Goal: Task Accomplishment & Management: Use online tool/utility

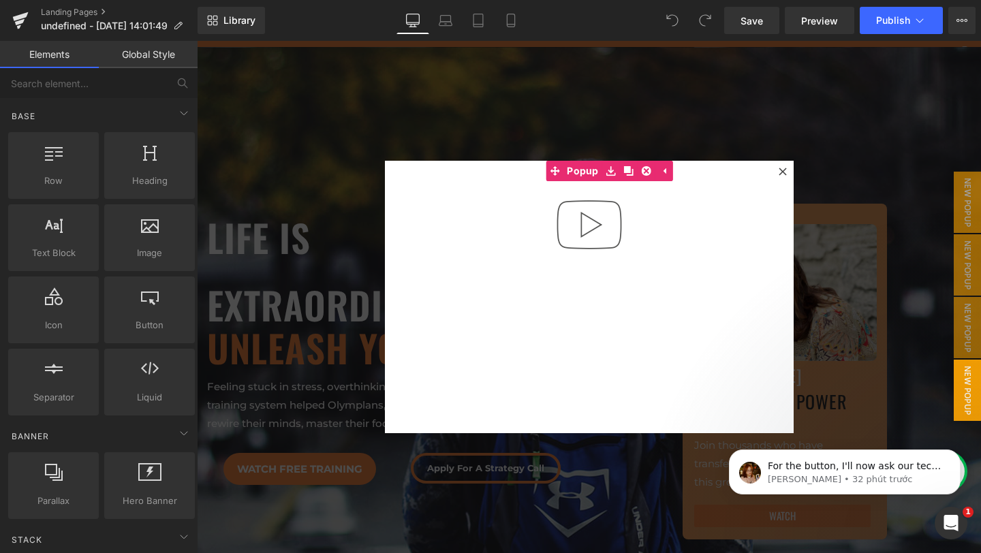
click at [808, 142] on div at bounding box center [589, 297] width 784 height 512
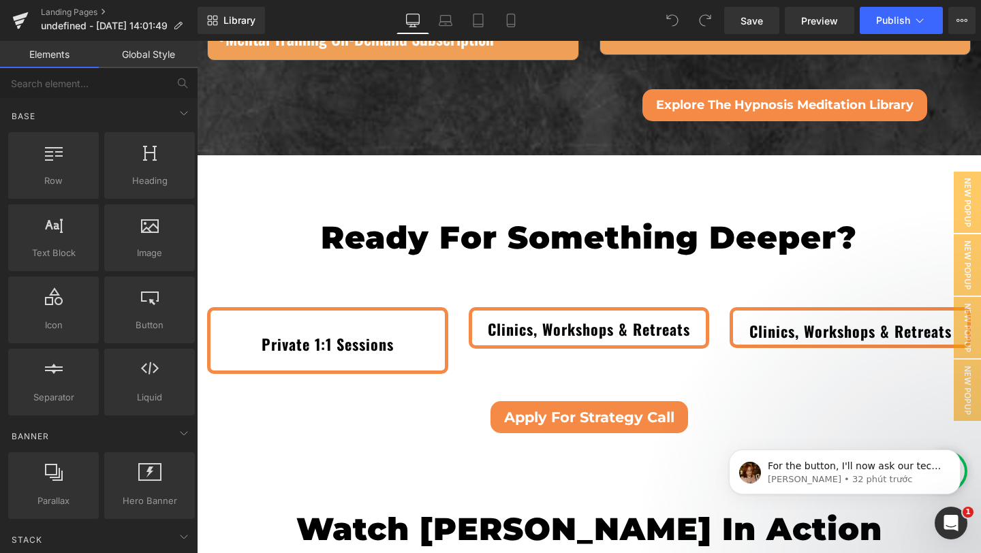
scroll to position [4516, 0]
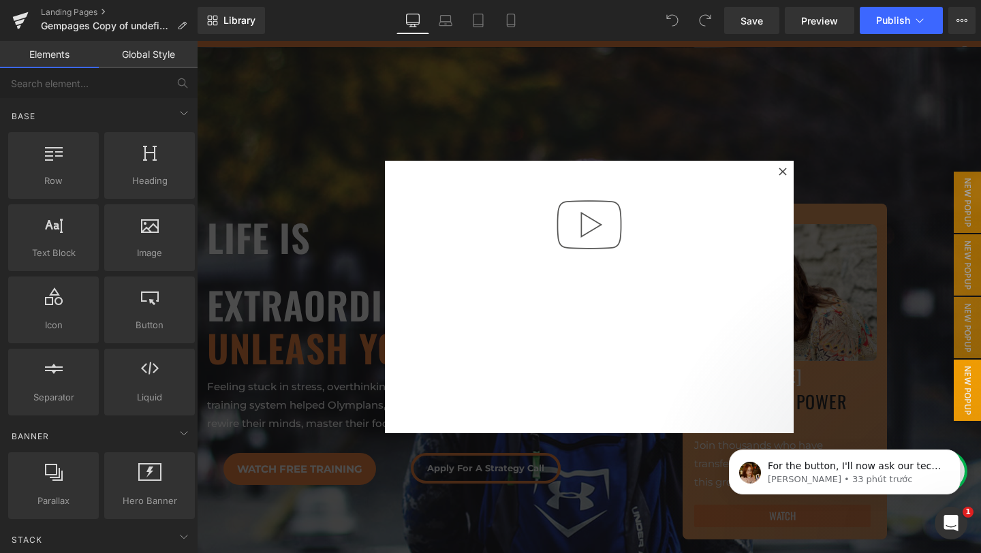
click at [814, 130] on div at bounding box center [589, 297] width 784 height 512
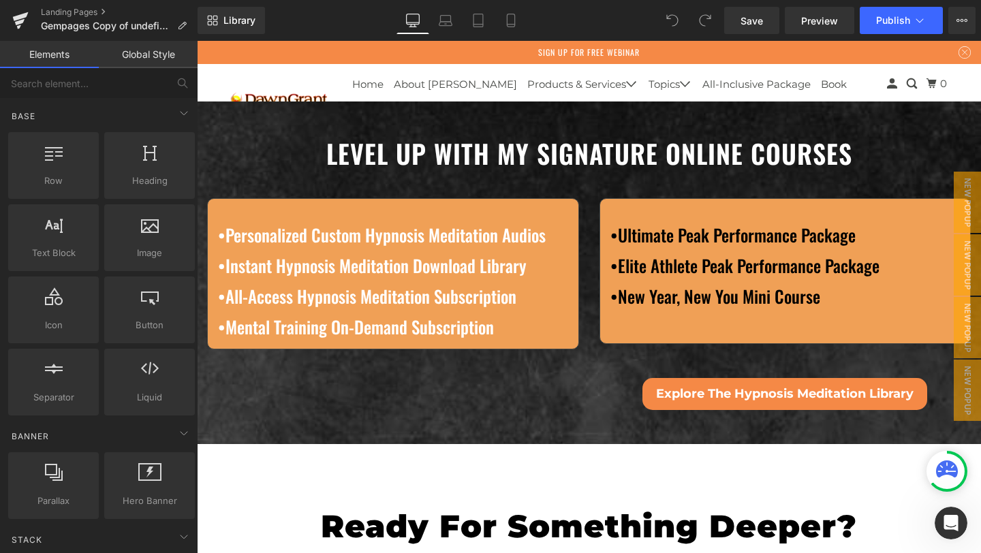
scroll to position [4525, 0]
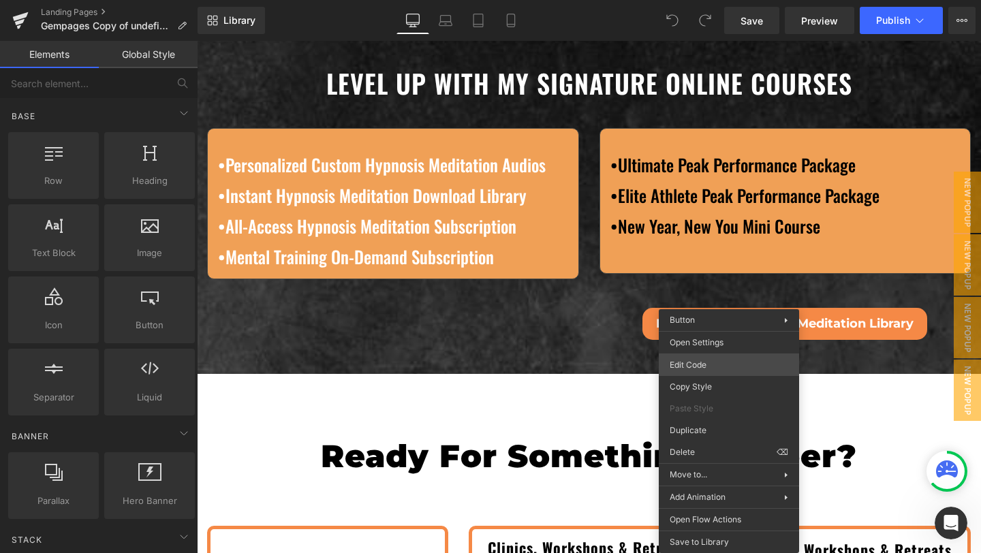
click at [699, 0] on div "You are previewing how the will restyle your page. You can not edit Elements in…" at bounding box center [490, 0] width 981 height 0
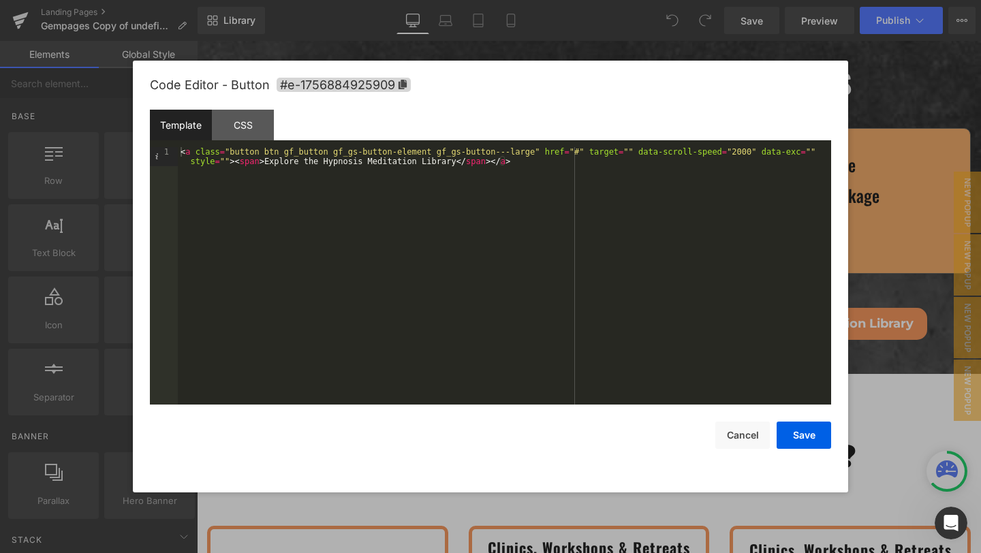
click at [886, 247] on div at bounding box center [490, 276] width 981 height 553
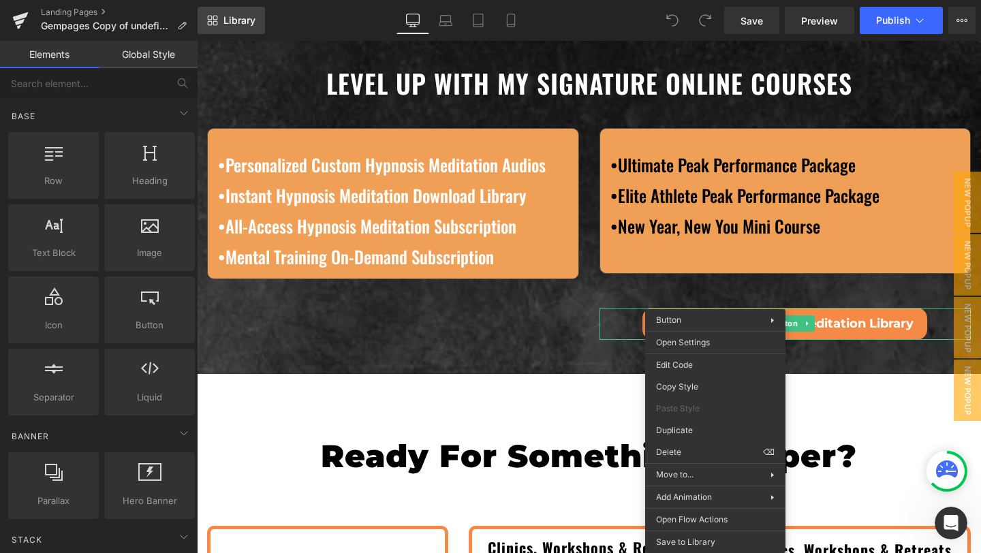
click at [242, 29] on link "Library" at bounding box center [231, 20] width 67 height 27
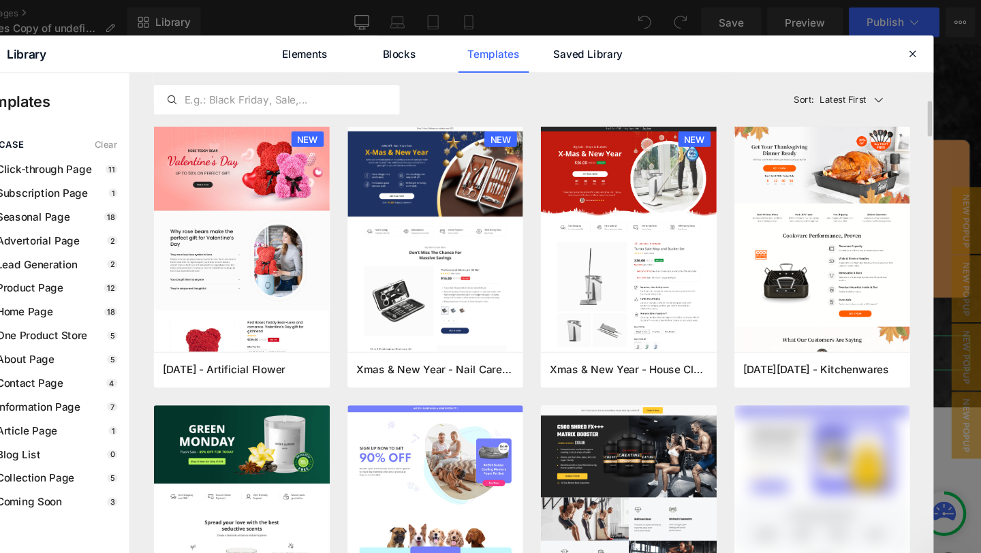
scroll to position [0, 0]
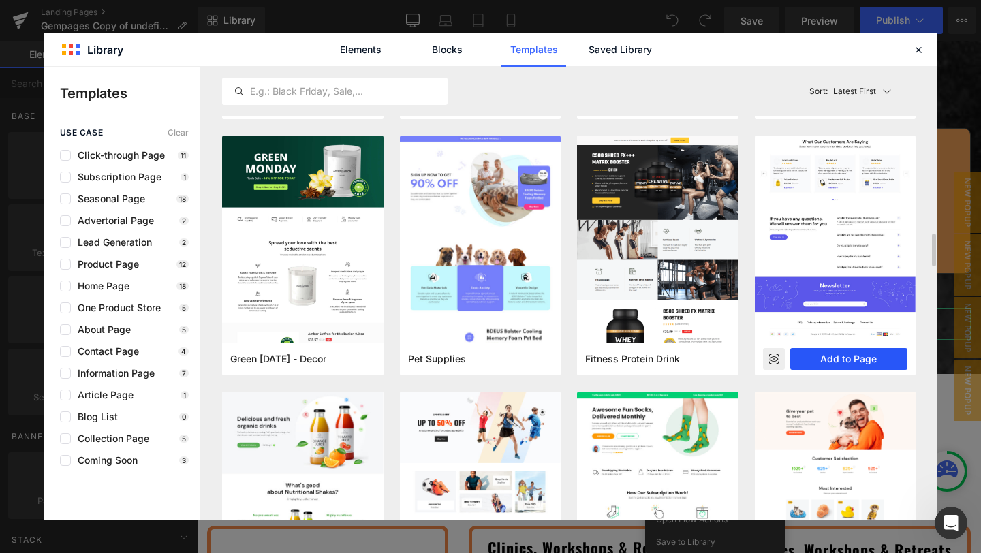
click at [823, 359] on button "Add to Page" at bounding box center [849, 359] width 118 height 22
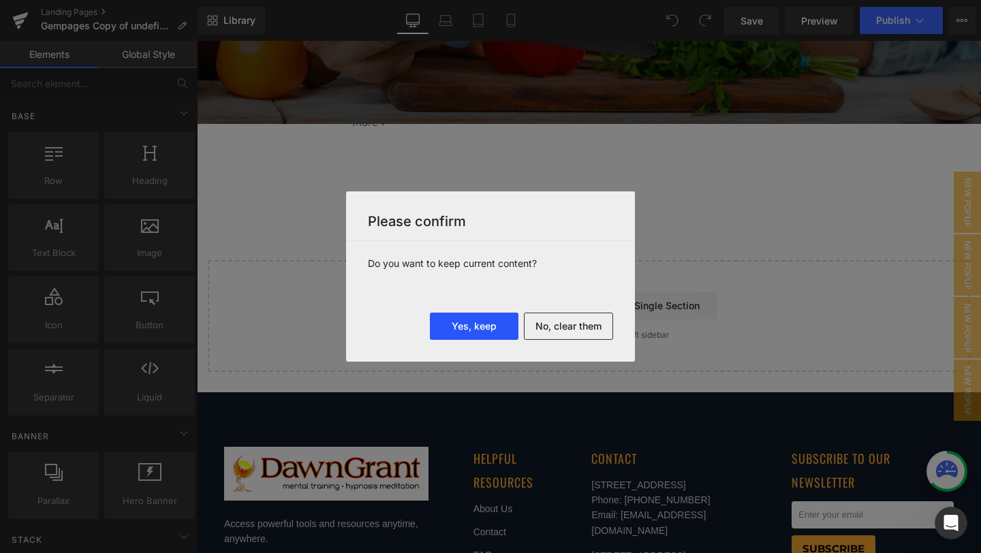
click at [488, 321] on button "Yes, keep" at bounding box center [474, 326] width 89 height 27
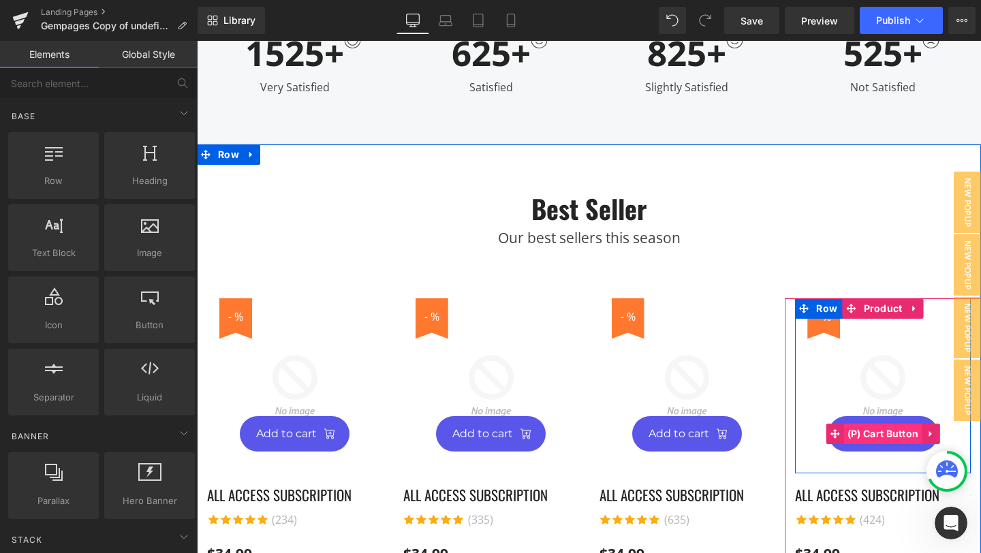
click at [866, 424] on span "(P) Cart Button" at bounding box center [883, 434] width 78 height 20
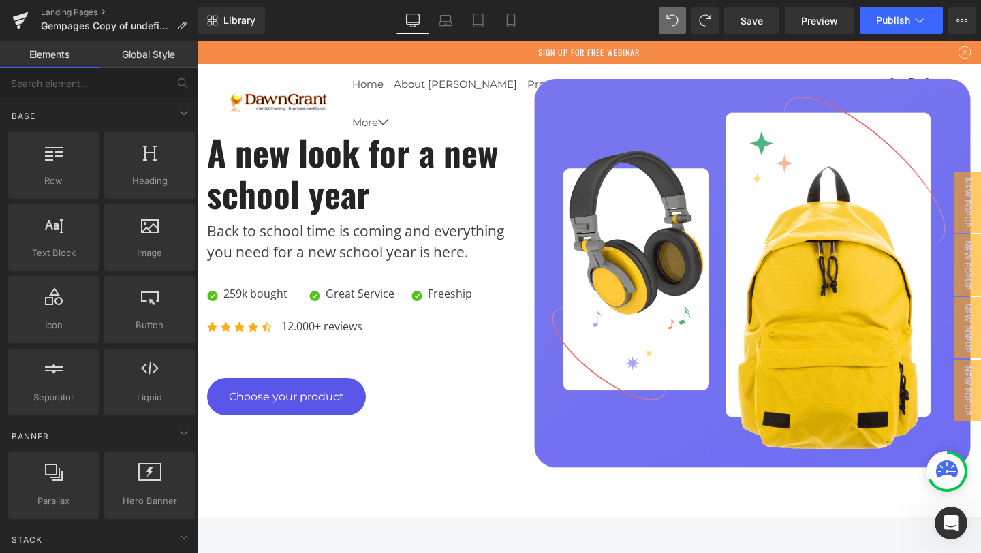
scroll to position [7608, 0]
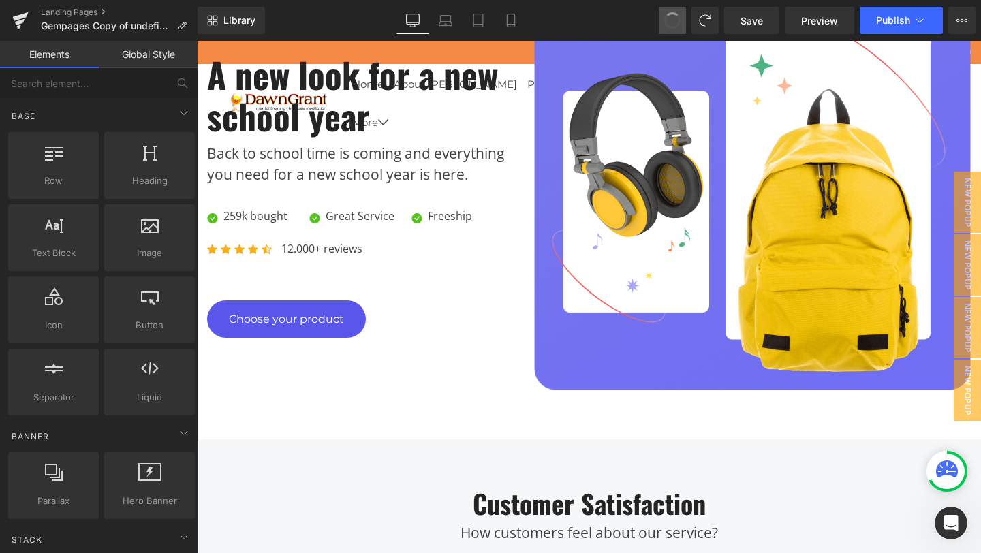
click at [676, 22] on span at bounding box center [672, 20] width 16 height 16
click at [676, 22] on span at bounding box center [672, 20] width 19 height 19
click at [676, 22] on span at bounding box center [672, 20] width 20 height 20
click at [676, 22] on span at bounding box center [672, 20] width 19 height 19
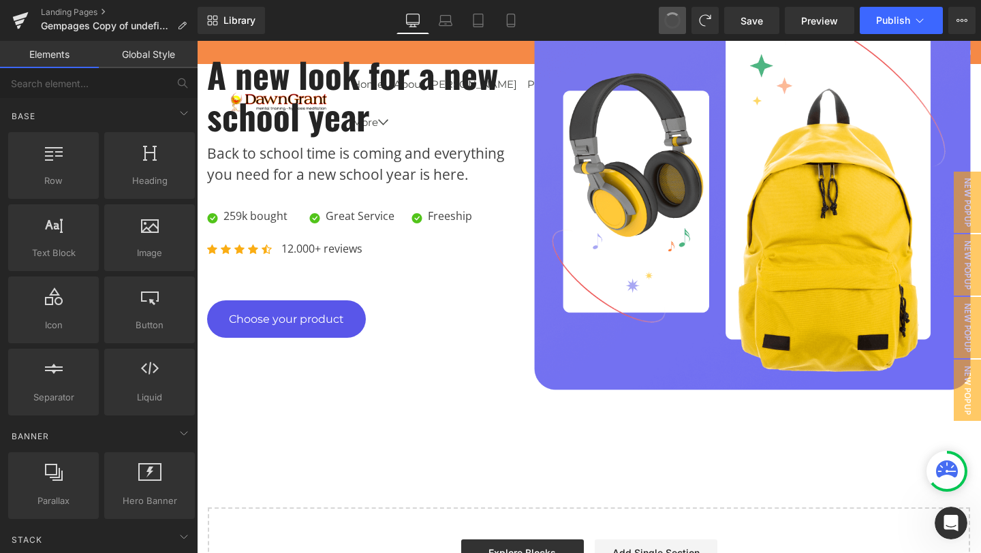
click at [676, 22] on span at bounding box center [672, 21] width 18 height 18
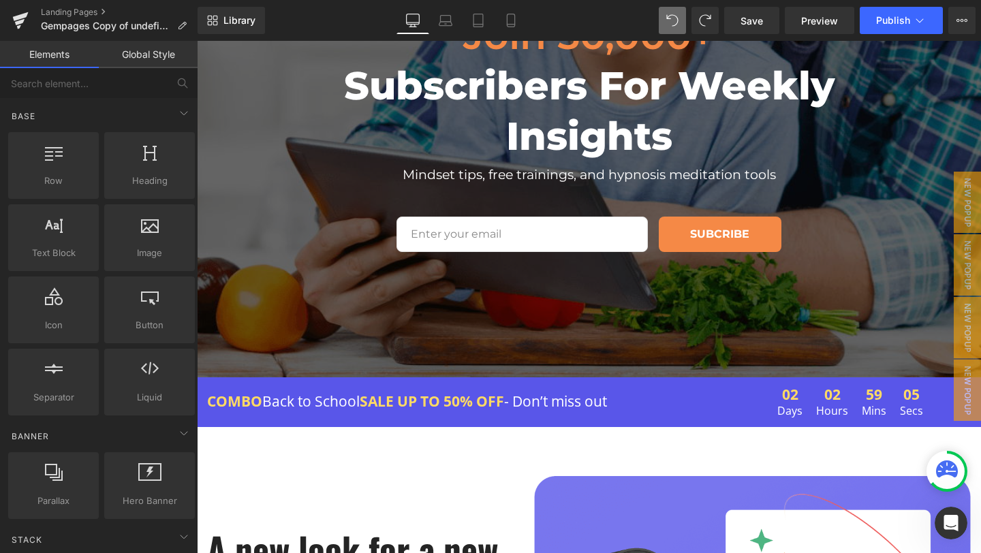
scroll to position [7230, 0]
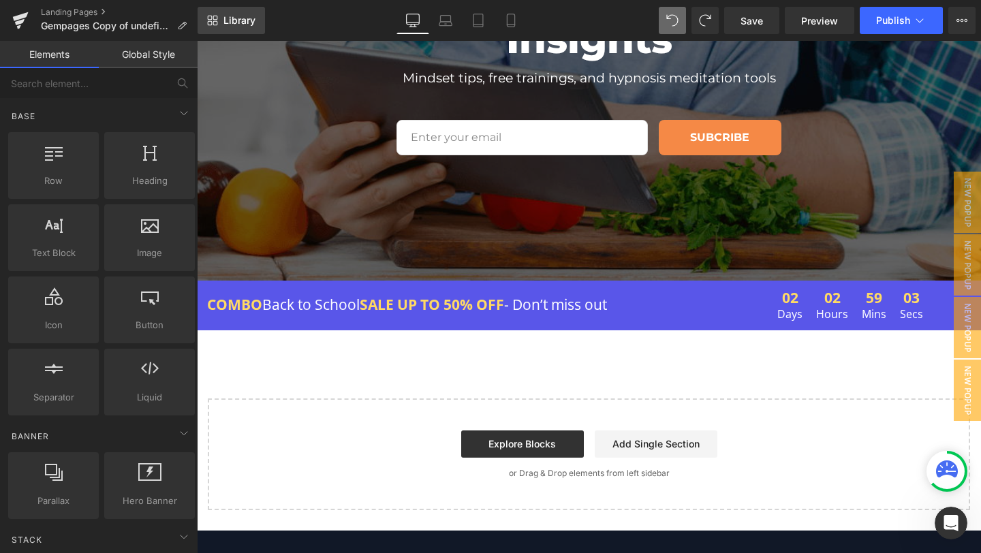
click at [237, 19] on span "Library" at bounding box center [239, 20] width 32 height 12
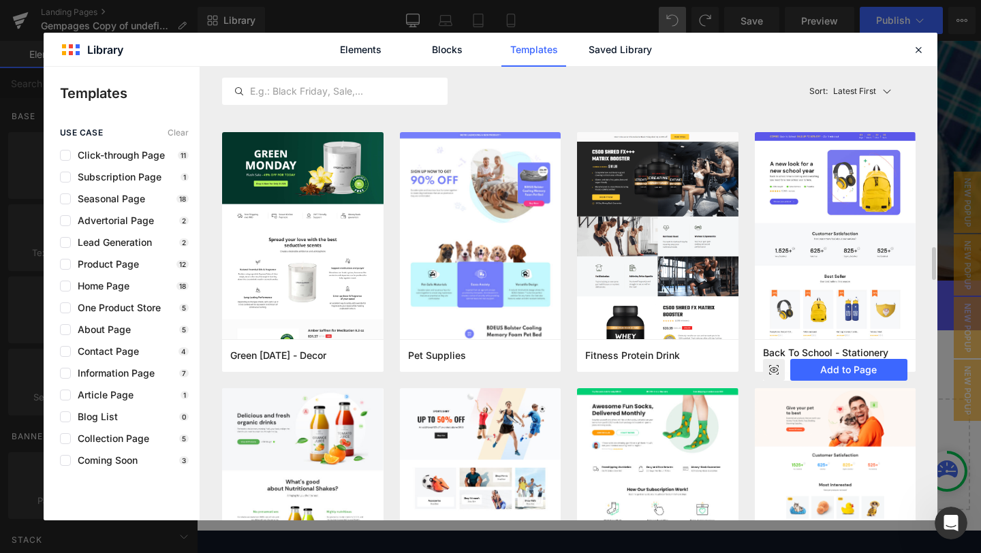
scroll to position [2304, 0]
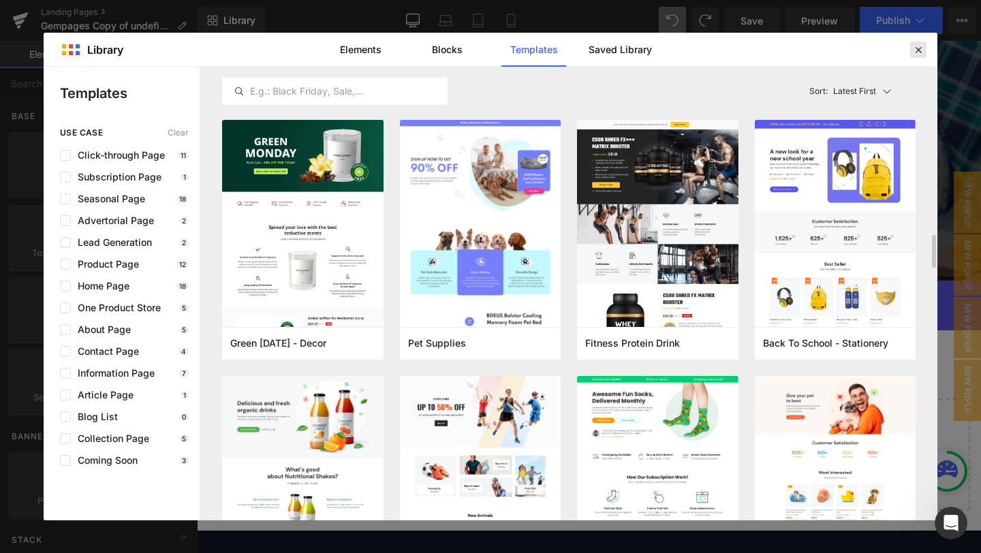
click at [912, 54] on icon at bounding box center [918, 50] width 12 height 12
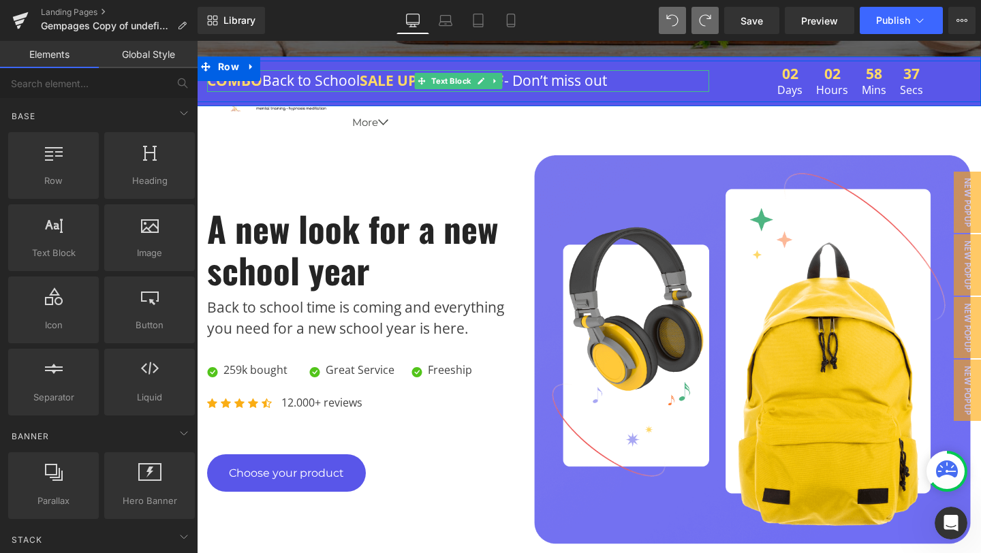
scroll to position [7558, 0]
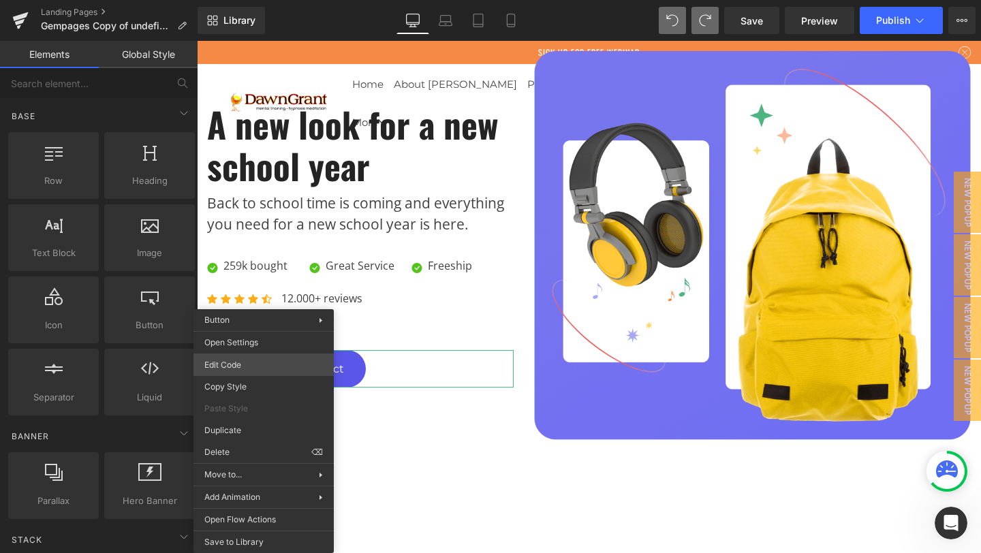
click at [230, 0] on div "(P) Cart Button You are previewing how the will restyle your page. You can not …" at bounding box center [490, 0] width 981 height 0
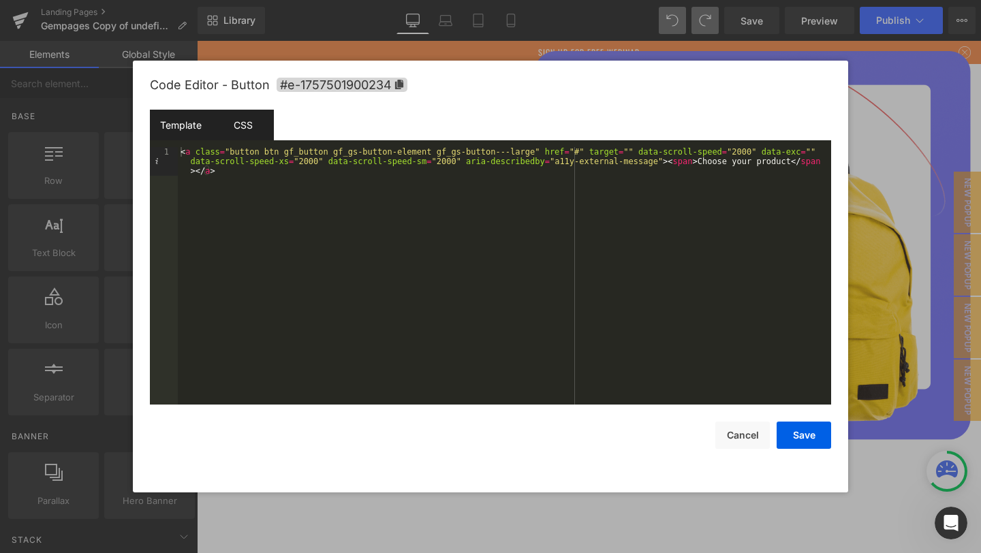
click at [256, 121] on div "CSS" at bounding box center [243, 125] width 62 height 31
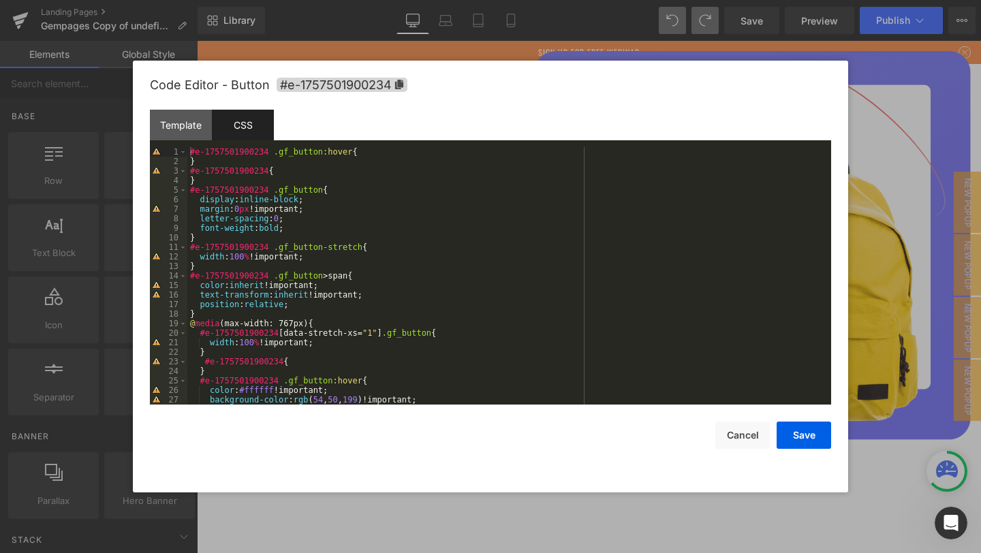
scroll to position [0, 0]
click at [888, 195] on div at bounding box center [490, 276] width 981 height 553
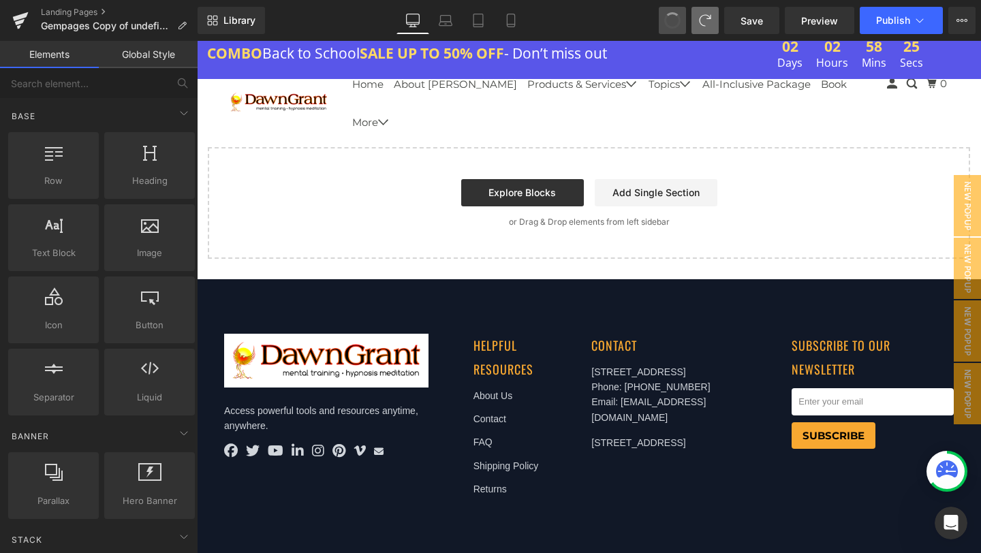
scroll to position [7443, 0]
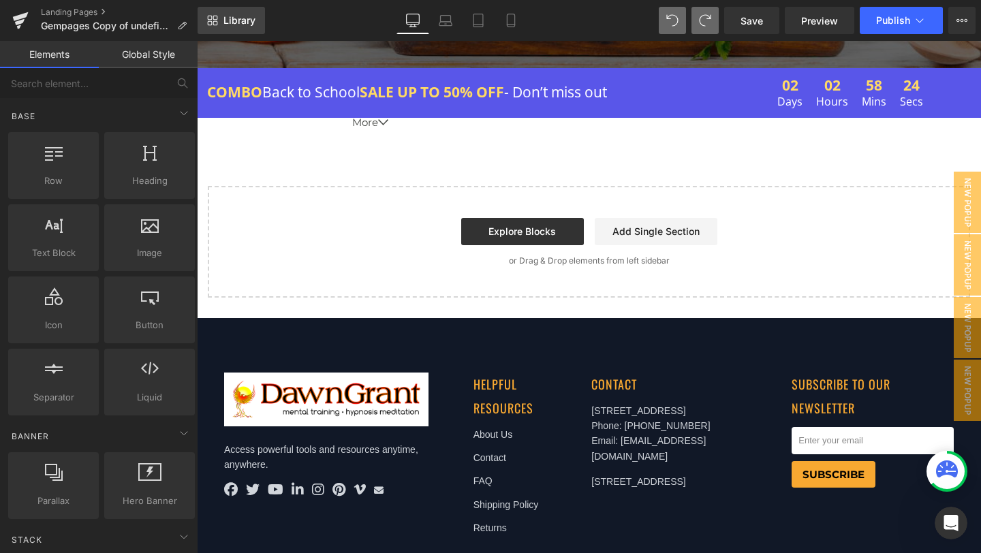
click at [249, 19] on span "Library" at bounding box center [239, 20] width 32 height 12
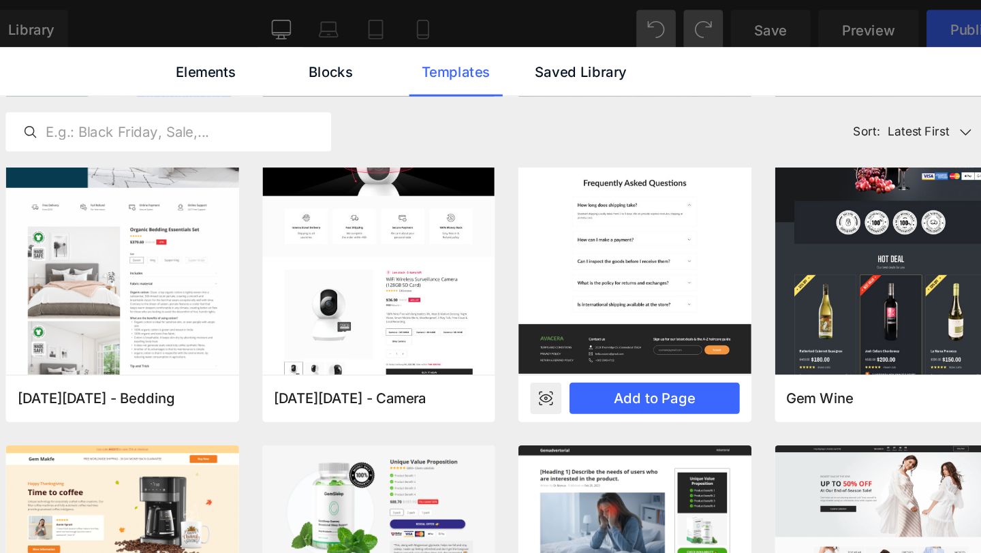
scroll to position [80, 0]
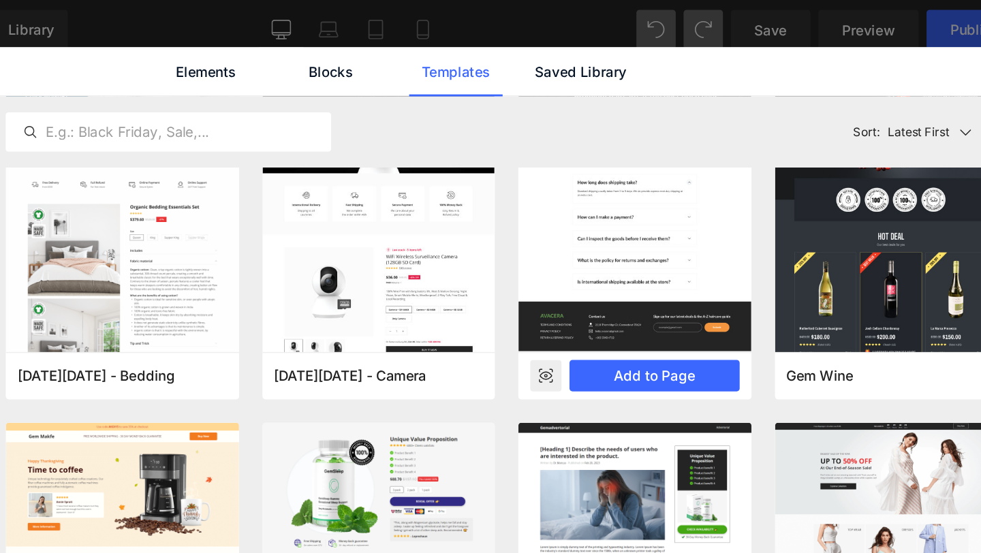
click at [598, 263] on rect at bounding box center [596, 260] width 22 height 22
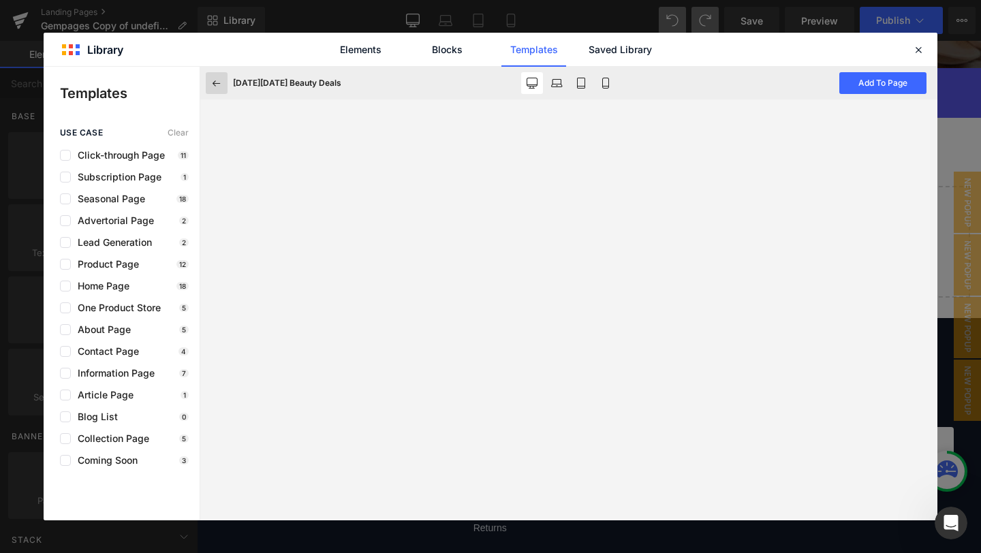
click at [209, 76] on button at bounding box center [217, 83] width 22 height 22
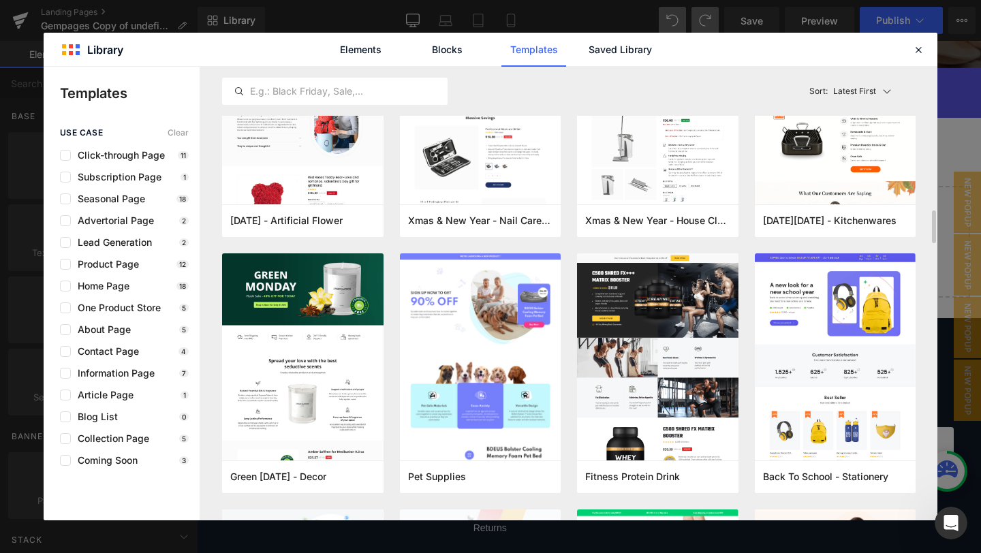
scroll to position [2201, 0]
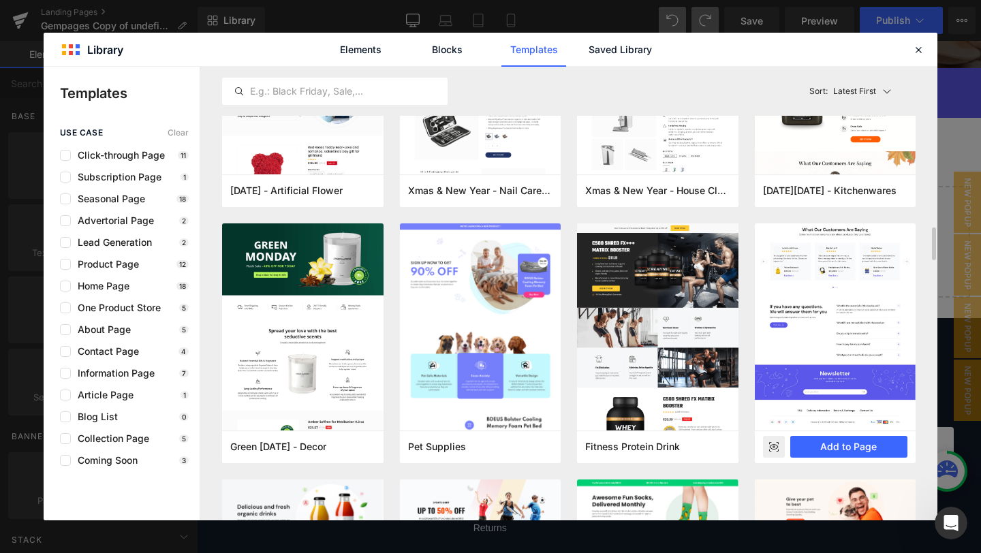
click at [768, 445] on rect at bounding box center [774, 447] width 22 height 22
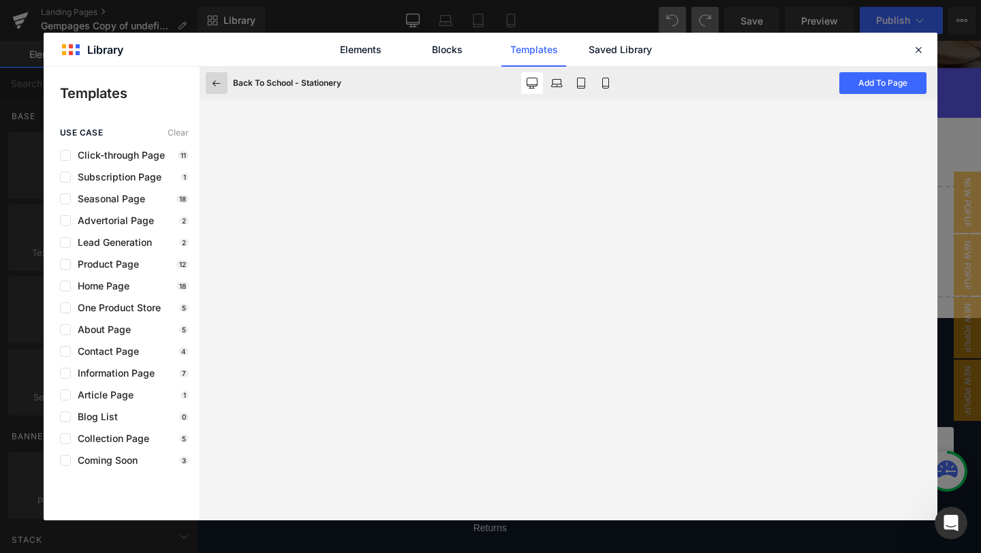
click at [210, 85] on icon at bounding box center [216, 83] width 12 height 12
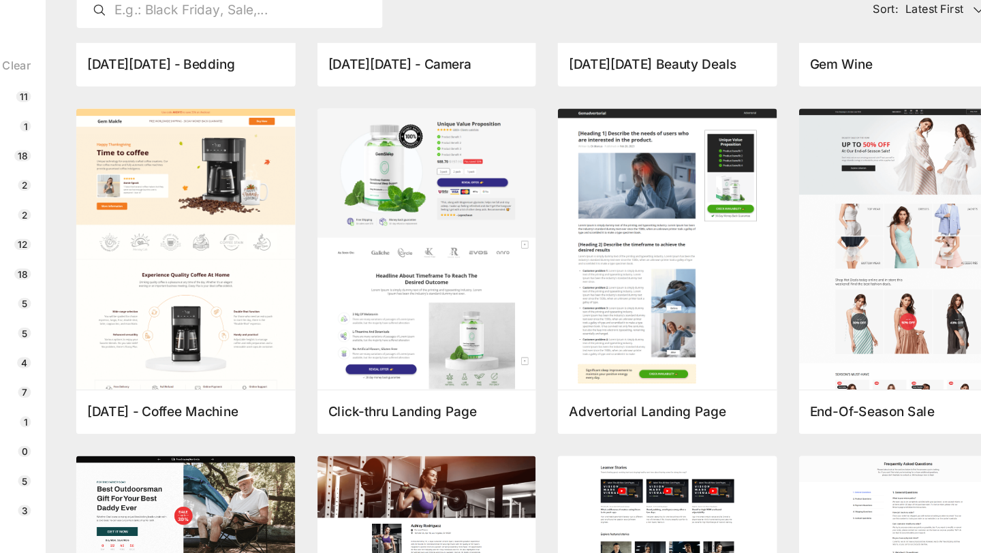
scroll to position [206, 0]
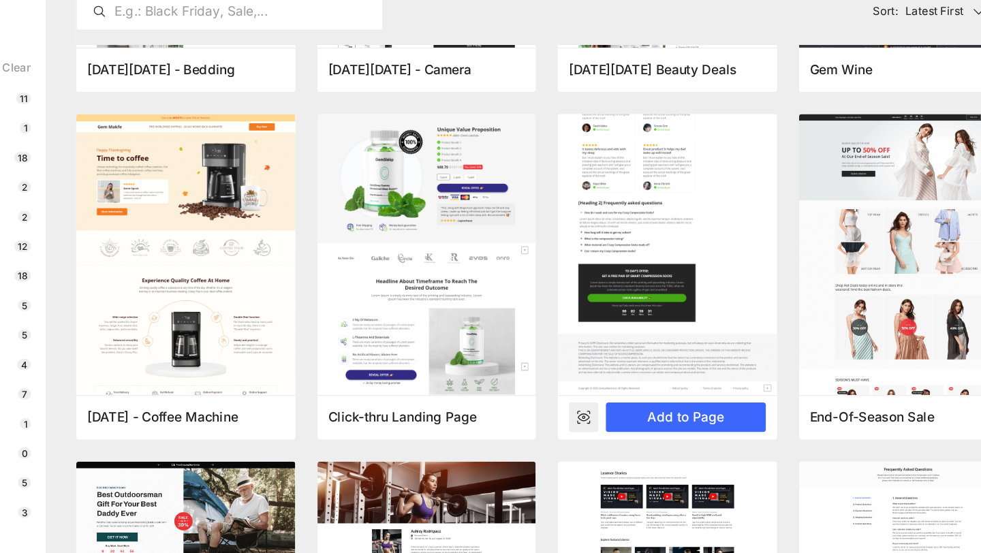
click at [598, 393] on rect at bounding box center [596, 390] width 22 height 22
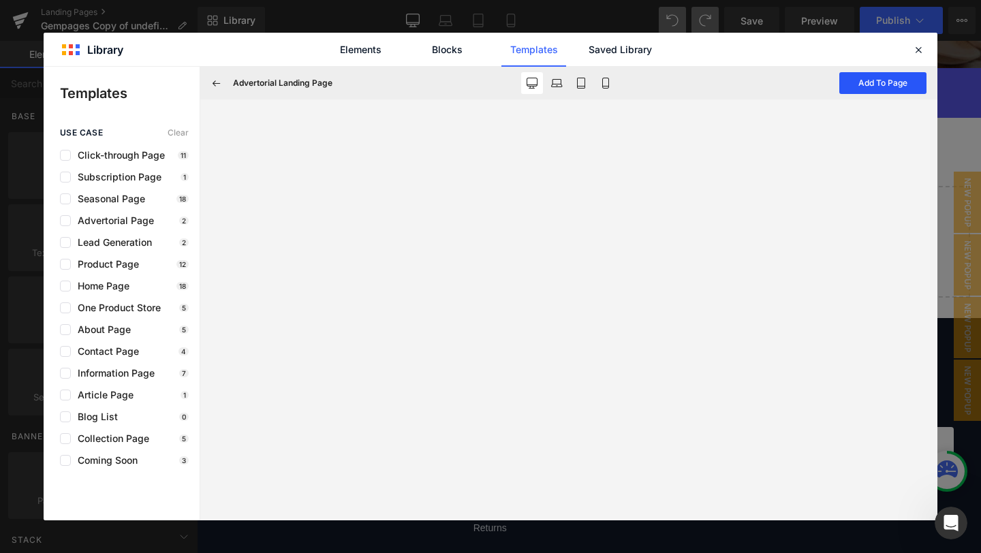
click at [862, 89] on button "Add To Page" at bounding box center [882, 83] width 87 height 22
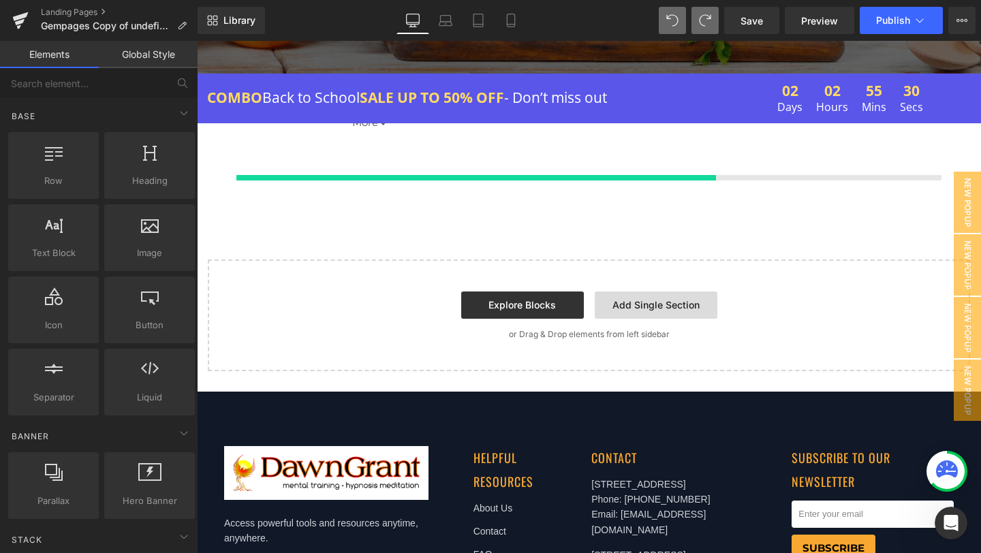
scroll to position [7436, 0]
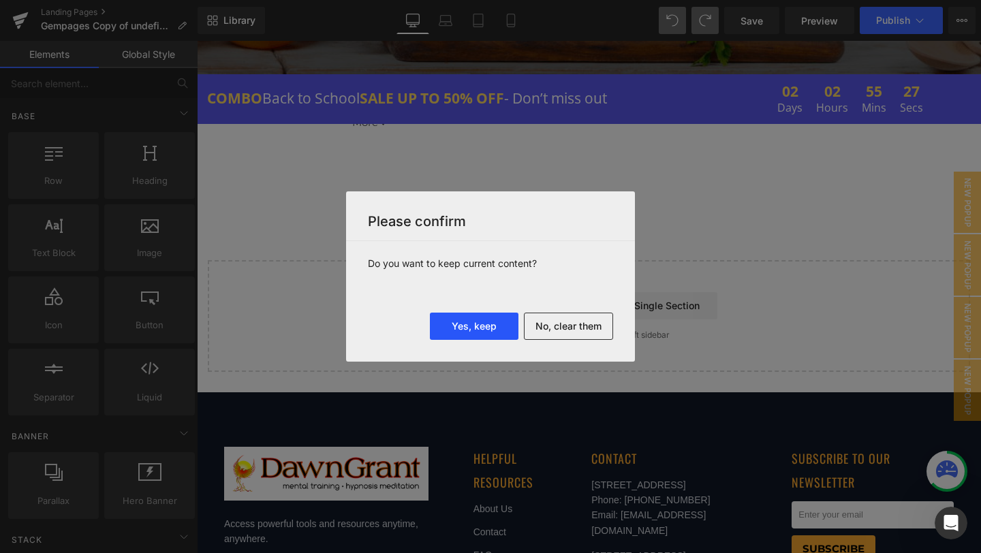
click at [471, 324] on button "Yes, keep" at bounding box center [474, 326] width 89 height 27
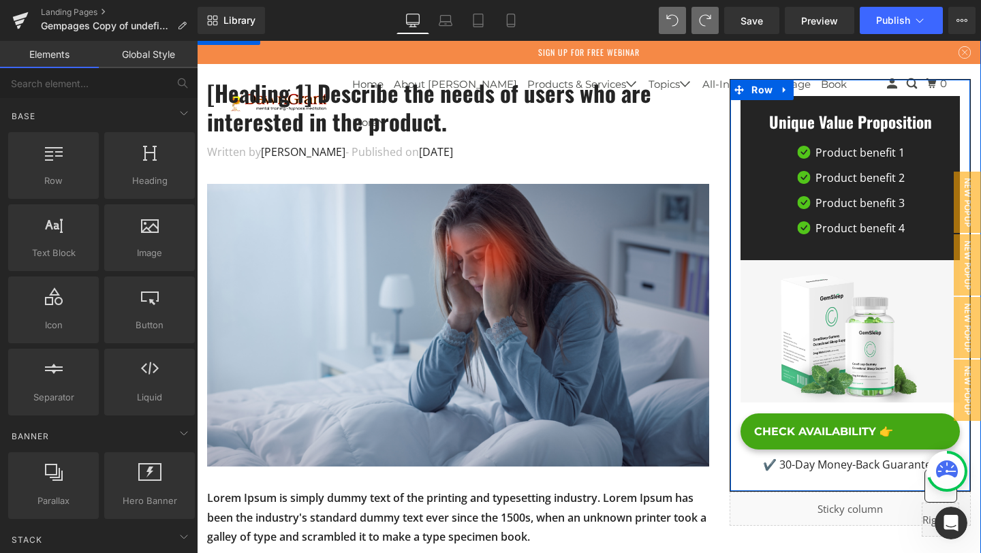
scroll to position [7596, 0]
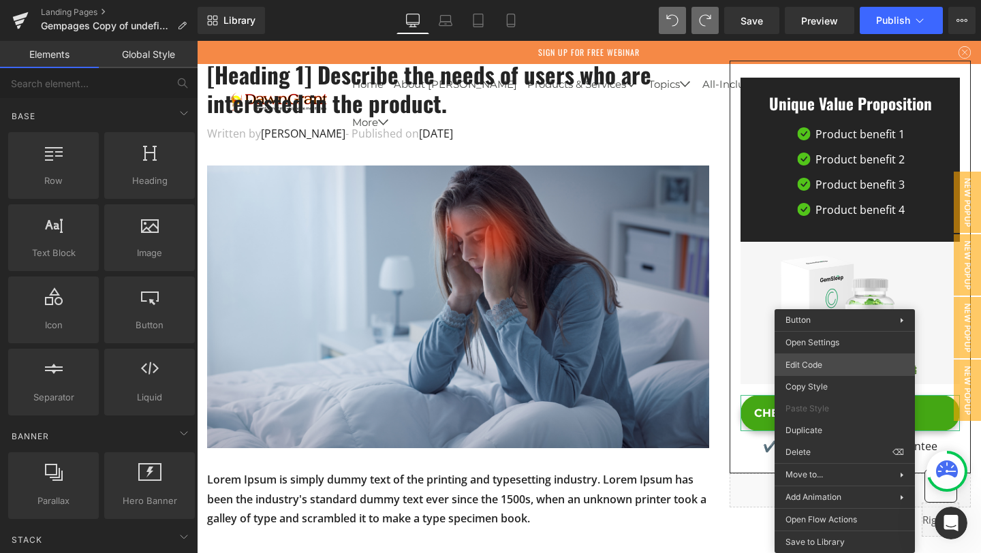
click at [797, 0] on div "(P) Cart Button You are previewing how the will restyle your page. You can not …" at bounding box center [490, 0] width 981 height 0
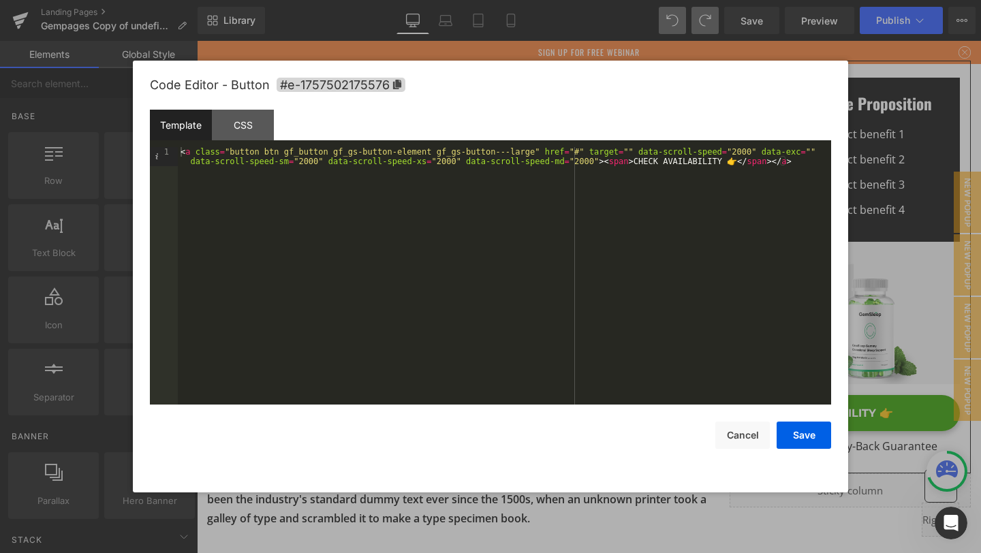
click at [909, 312] on div at bounding box center [490, 276] width 981 height 553
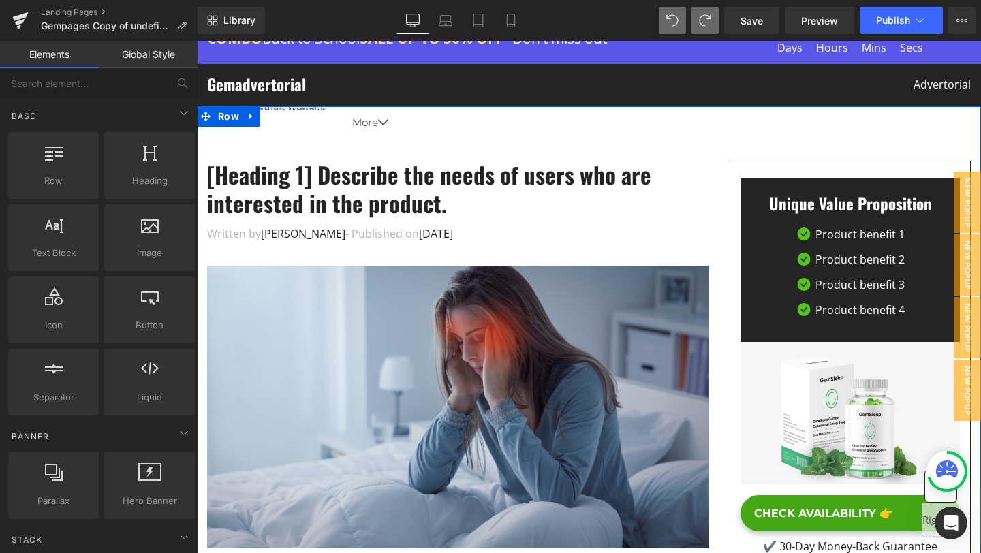
scroll to position [7479, 0]
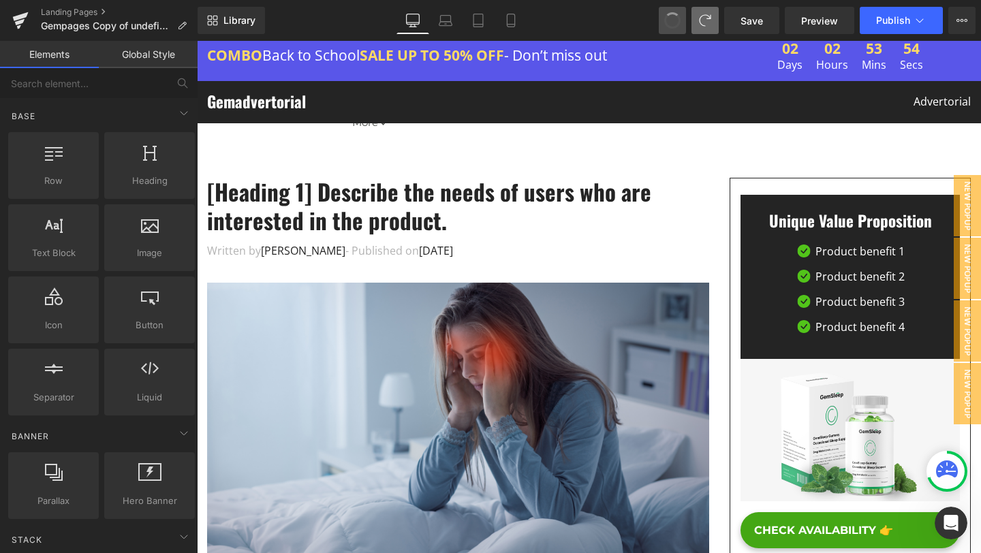
click at [669, 16] on span at bounding box center [672, 21] width 18 height 18
click at [669, 16] on span at bounding box center [672, 20] width 20 height 20
click at [669, 16] on span at bounding box center [672, 20] width 19 height 19
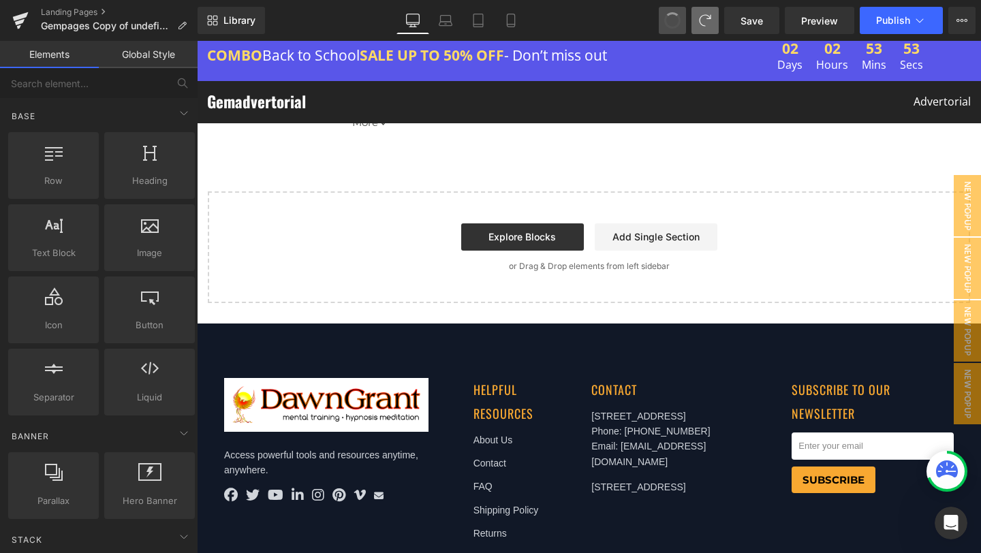
click at [669, 16] on span at bounding box center [672, 20] width 23 height 23
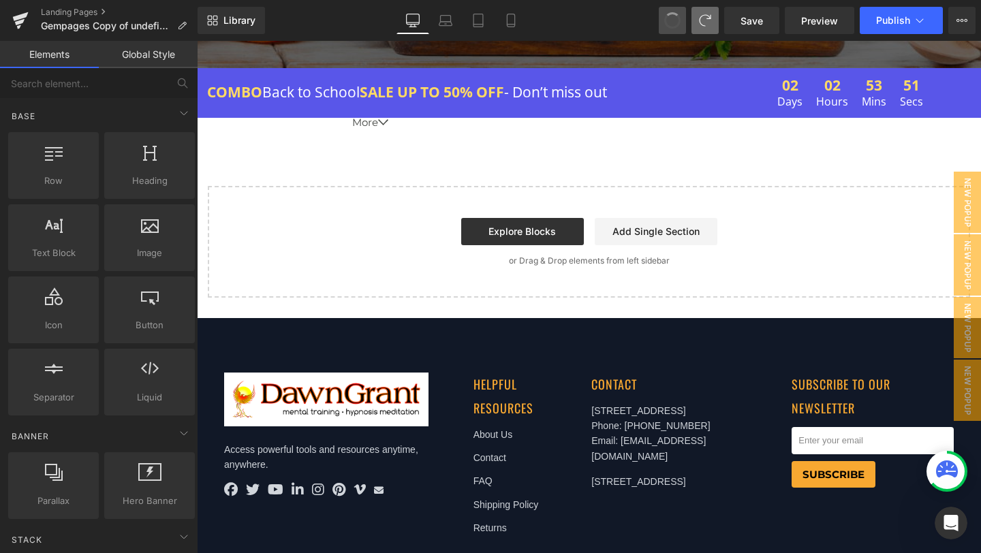
click at [669, 16] on span at bounding box center [672, 21] width 18 height 18
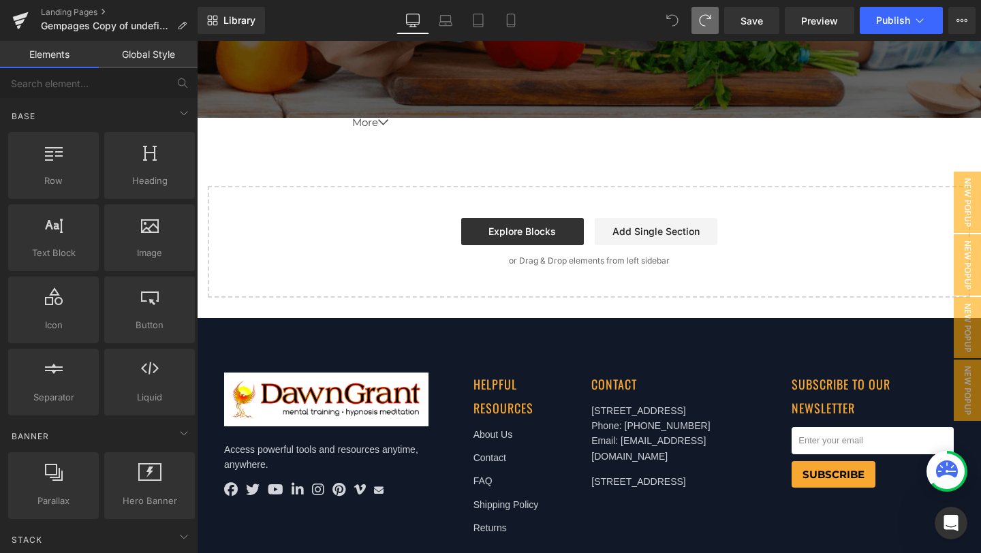
click at [669, 16] on icon at bounding box center [672, 20] width 12 height 12
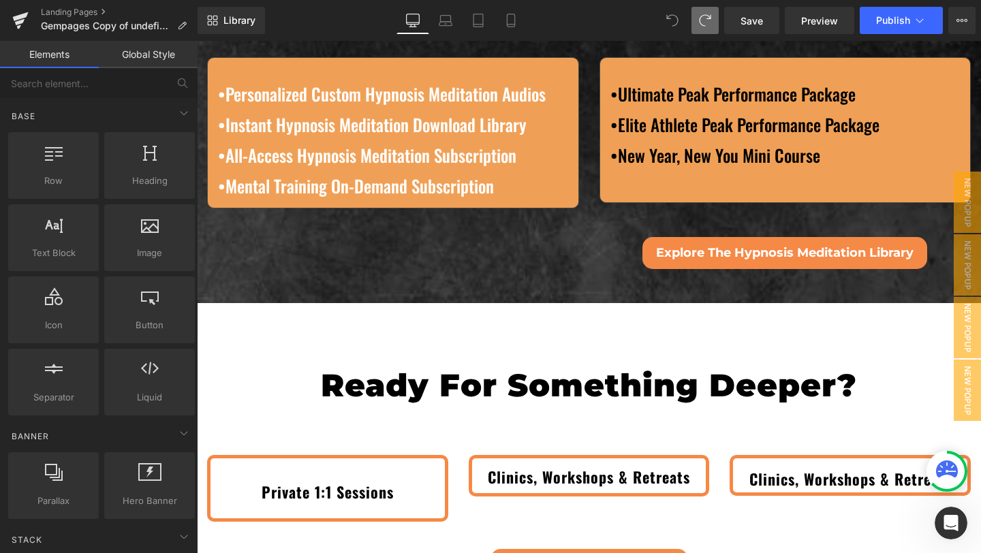
scroll to position [4597, 0]
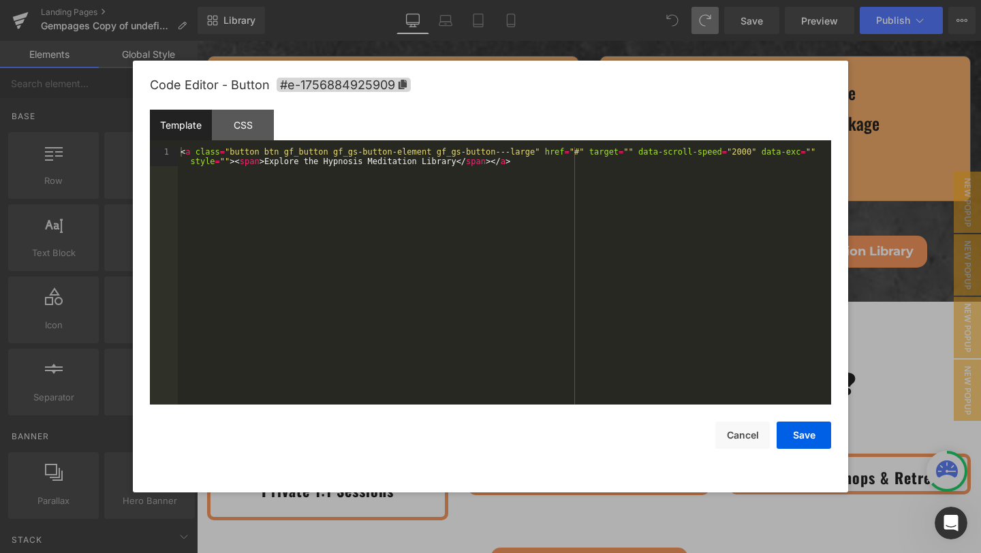
click at [673, 0] on div "(P) Cart Button You are previewing how the will restyle your page. You can not …" at bounding box center [490, 0] width 981 height 0
click at [458, 157] on div "< a class = "button btn gf_button gf_gs-button-element gf_gs-button---large" hr…" at bounding box center [504, 295] width 653 height 296
click at [800, 435] on button "Save" at bounding box center [803, 435] width 54 height 27
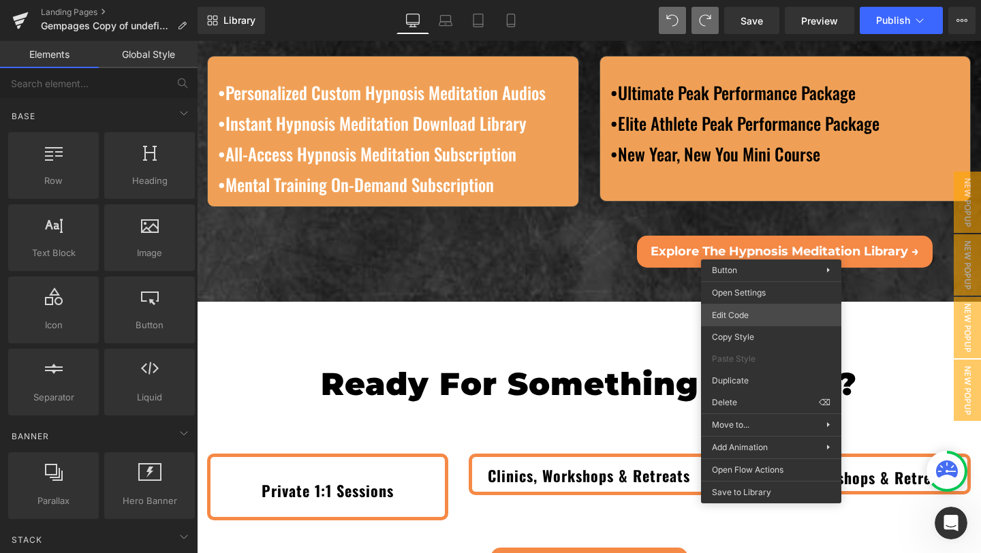
click at [756, 0] on div "(P) Cart Button You are previewing how the will restyle your page. You can not …" at bounding box center [490, 0] width 981 height 0
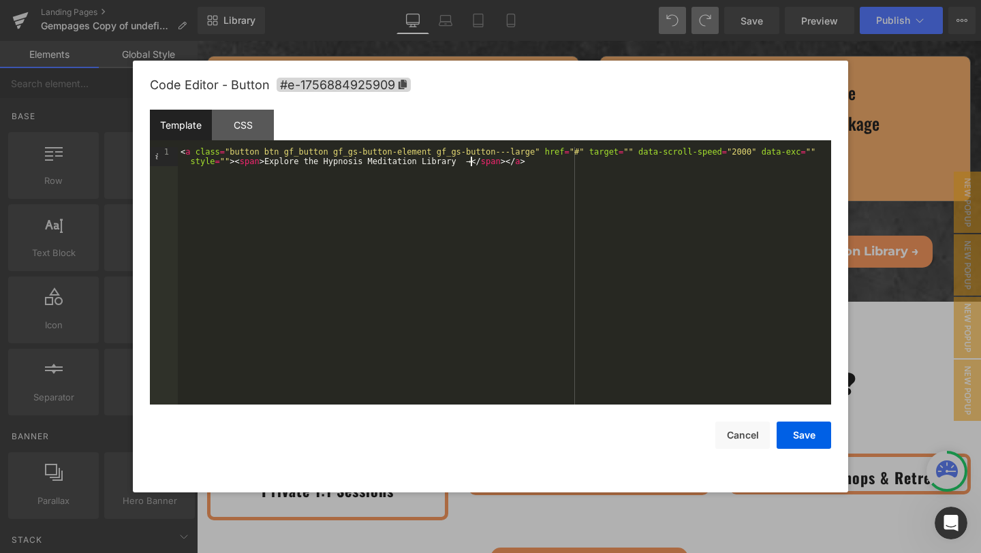
click at [471, 159] on div "< a class = "button btn gf_button gf_gs-button-element gf_gs-button---large" hr…" at bounding box center [504, 295] width 653 height 296
click at [796, 427] on button "Save" at bounding box center [803, 435] width 54 height 27
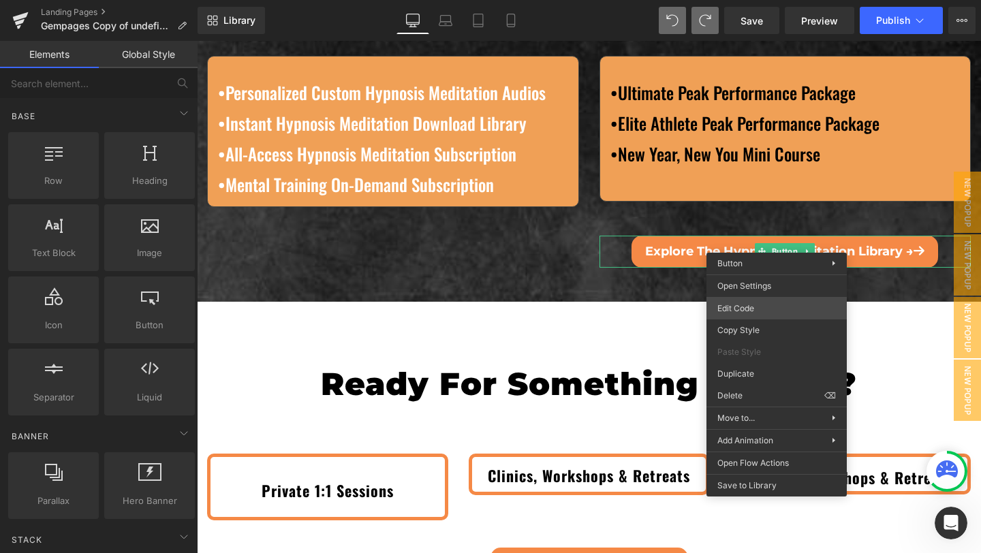
click at [738, 0] on div "(P) Cart Button You are previewing how the will restyle your page. You can not …" at bounding box center [490, 0] width 981 height 0
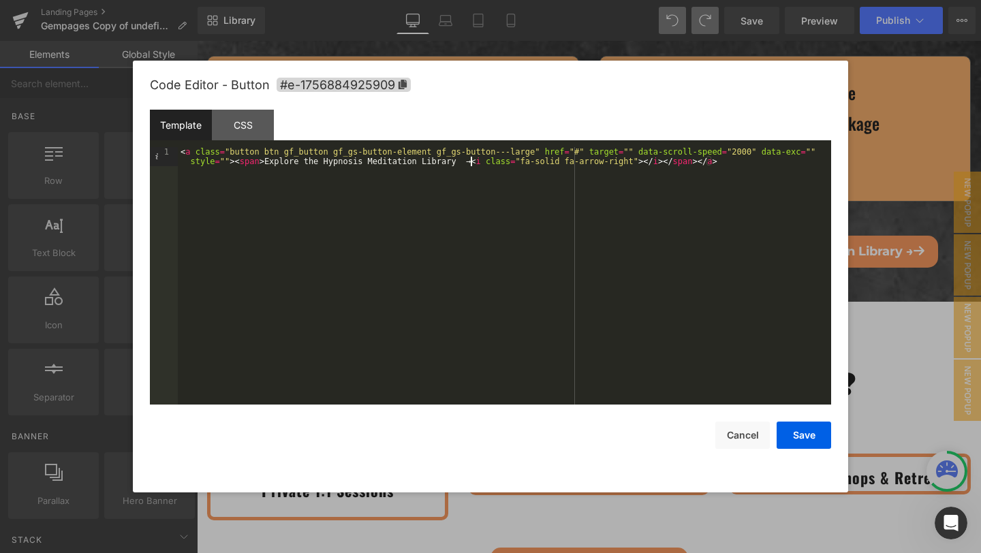
click at [471, 159] on div "< a class = "button btn gf_button gf_gs-button-element gf_gs-button---large" hr…" at bounding box center [504, 295] width 653 height 296
click at [796, 423] on button "Save" at bounding box center [803, 435] width 54 height 27
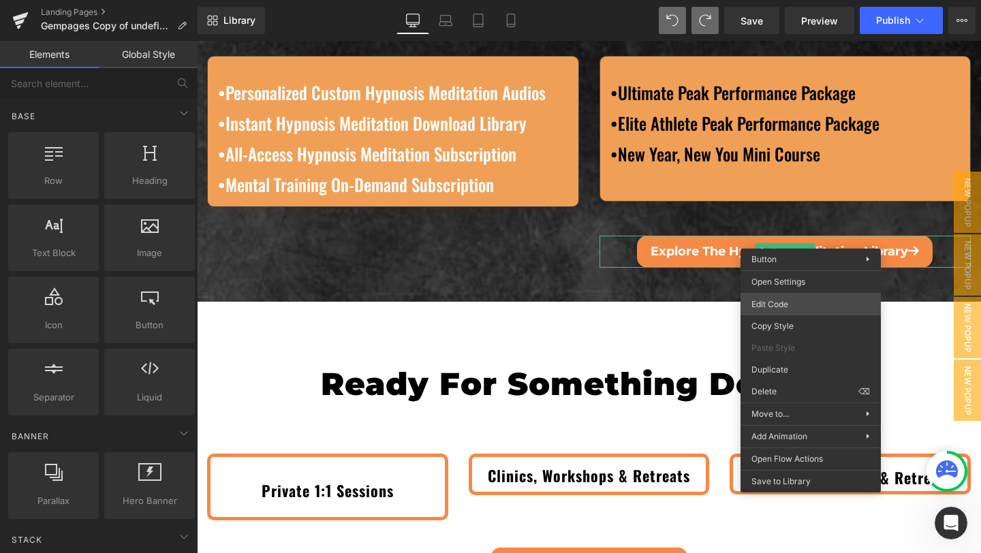
click at [774, 0] on div "(P) Cart Button You are previewing how the will restyle your page. You can not …" at bounding box center [490, 0] width 981 height 0
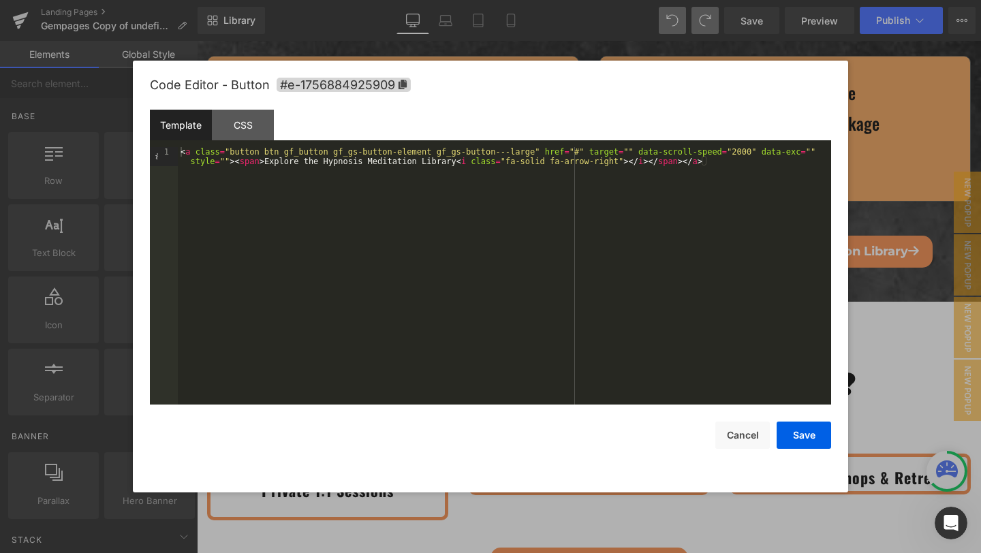
click at [458, 161] on div "< a class = "button btn gf_button gf_gs-button-element gf_gs-button---large" hr…" at bounding box center [504, 295] width 653 height 296
click at [465, 159] on div "< a class = "button btn gf_button gf_gs-button-element gf_gs-button---large" hr…" at bounding box center [504, 295] width 653 height 296
click at [813, 441] on button "Save" at bounding box center [803, 435] width 54 height 27
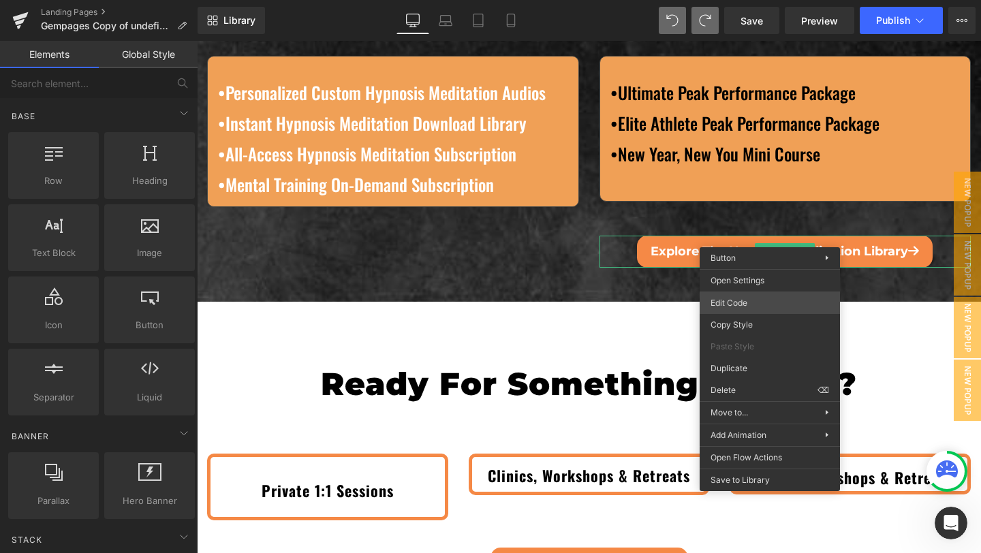
click at [748, 0] on div "(P) Cart Button You are previewing how the will restyle your page. You can not …" at bounding box center [490, 0] width 981 height 0
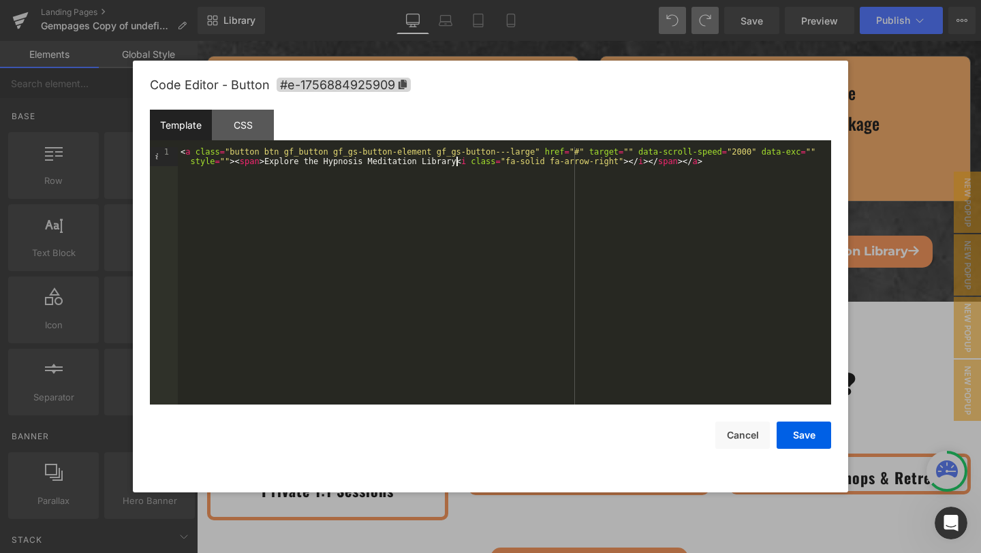
click at [458, 158] on div "< a class = "button btn gf_button gf_gs-button-element gf_gs-button---large" hr…" at bounding box center [504, 295] width 653 height 296
click at [800, 444] on button "Save" at bounding box center [803, 435] width 54 height 27
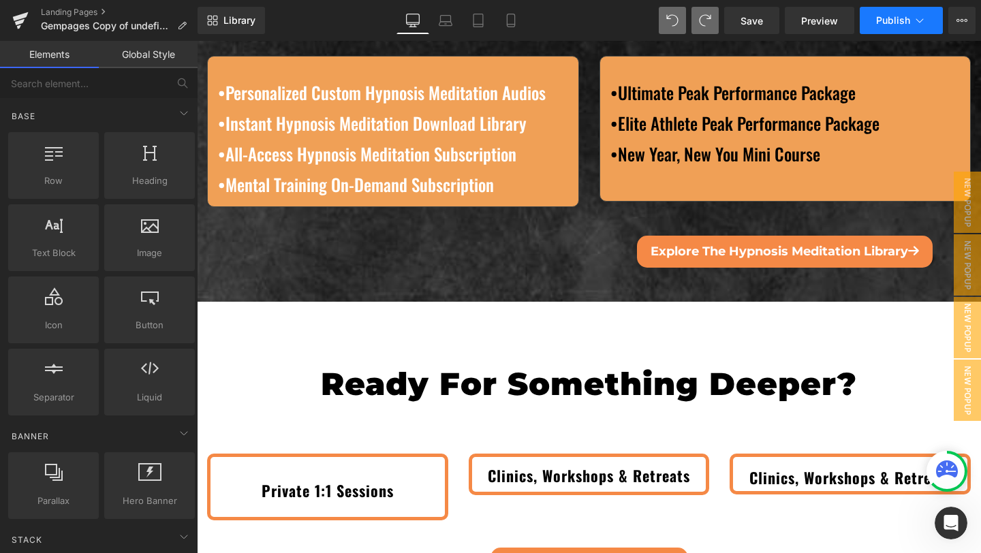
click at [903, 29] on button "Publish" at bounding box center [901, 20] width 83 height 27
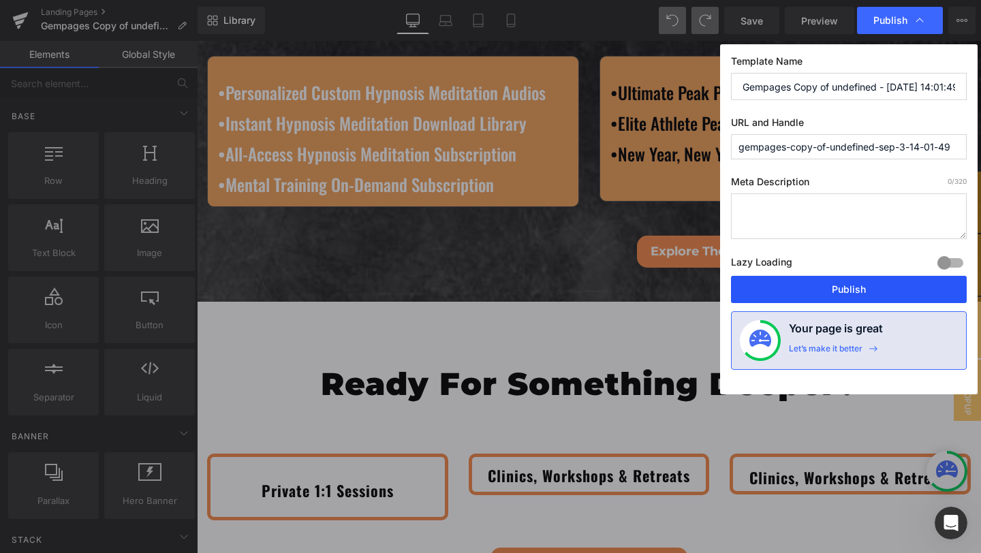
drag, startPoint x: 819, startPoint y: 290, endPoint x: 518, endPoint y: 3, distance: 415.7
click at [819, 290] on button "Publish" at bounding box center [849, 289] width 236 height 27
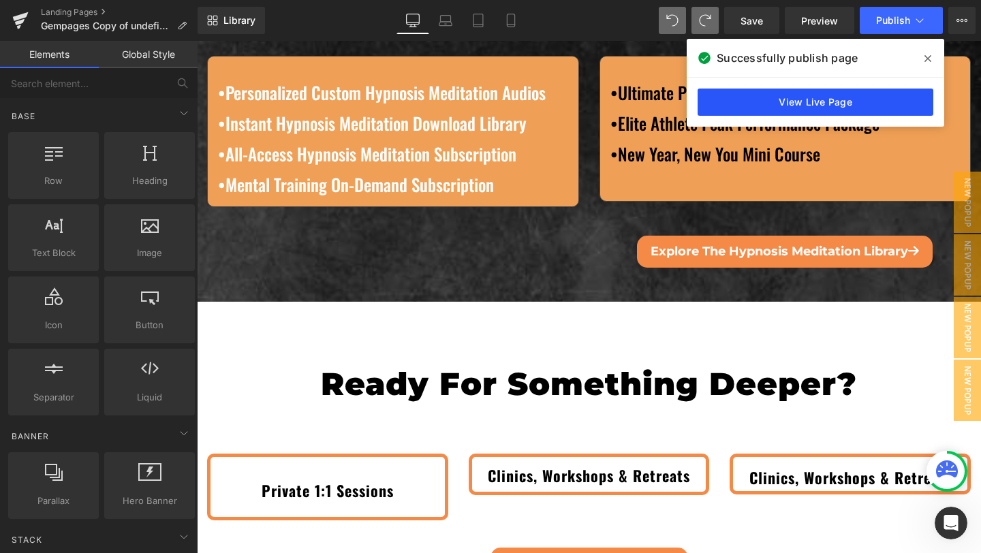
click at [813, 94] on link "View Live Page" at bounding box center [815, 102] width 236 height 27
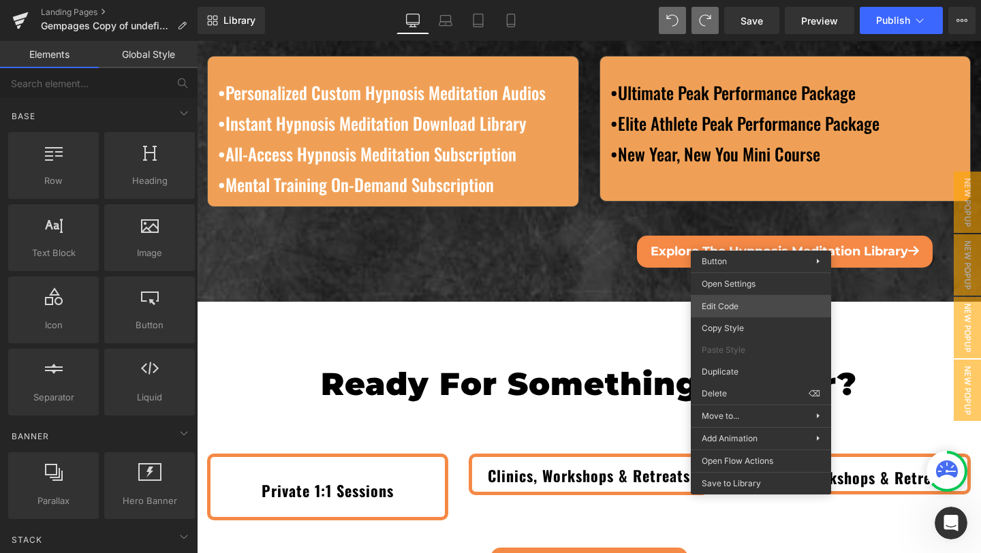
click at [728, 0] on div "(P) Cart Button You are previewing how the will restyle your page. You can not …" at bounding box center [490, 0] width 981 height 0
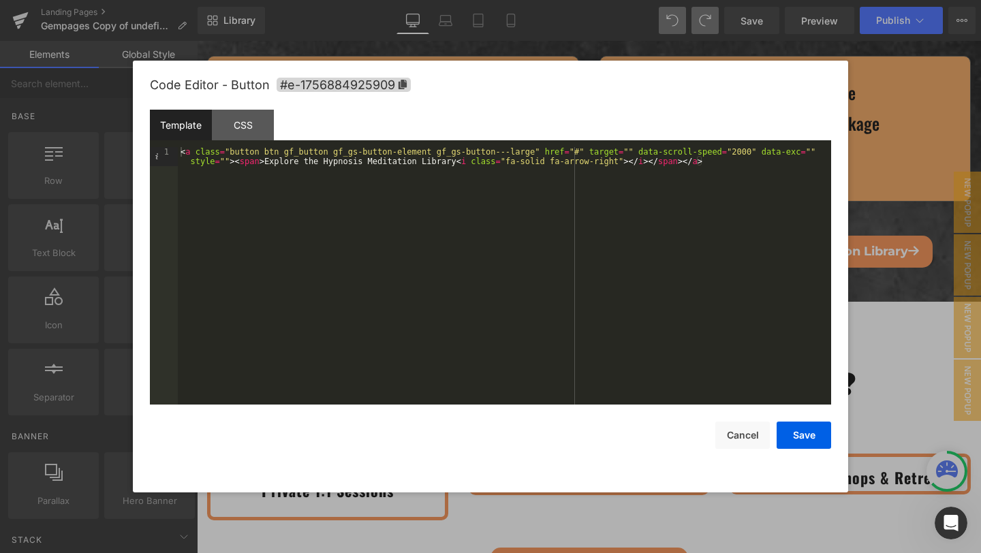
click at [901, 163] on div at bounding box center [490, 276] width 981 height 553
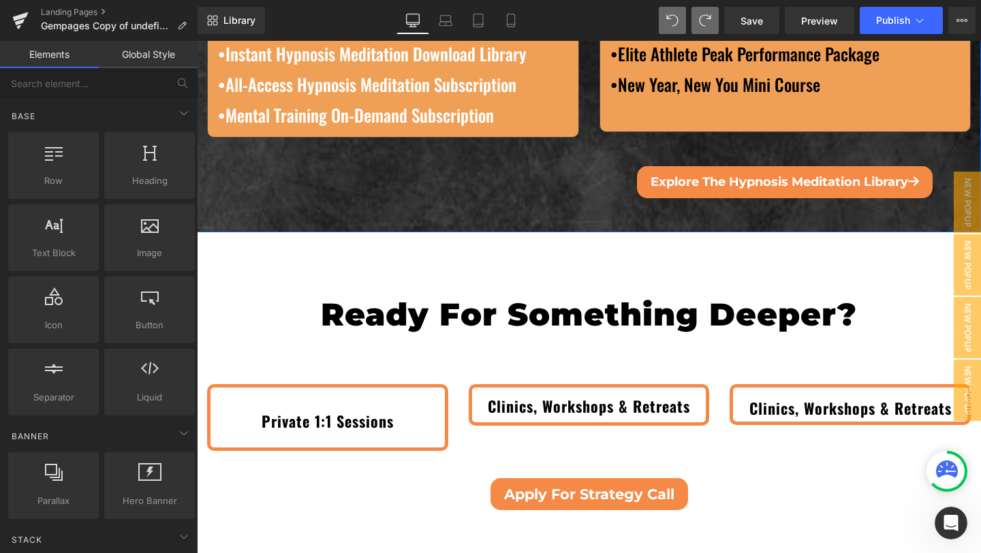
scroll to position [4692, 0]
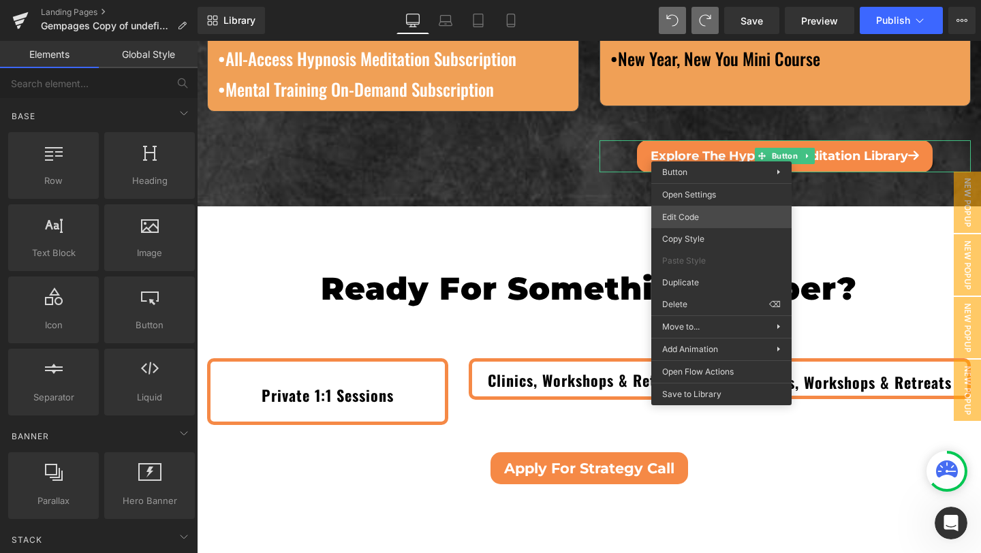
click at [704, 0] on div "(P) Cart Button You are previewing how the will restyle your page. You can not …" at bounding box center [490, 0] width 981 height 0
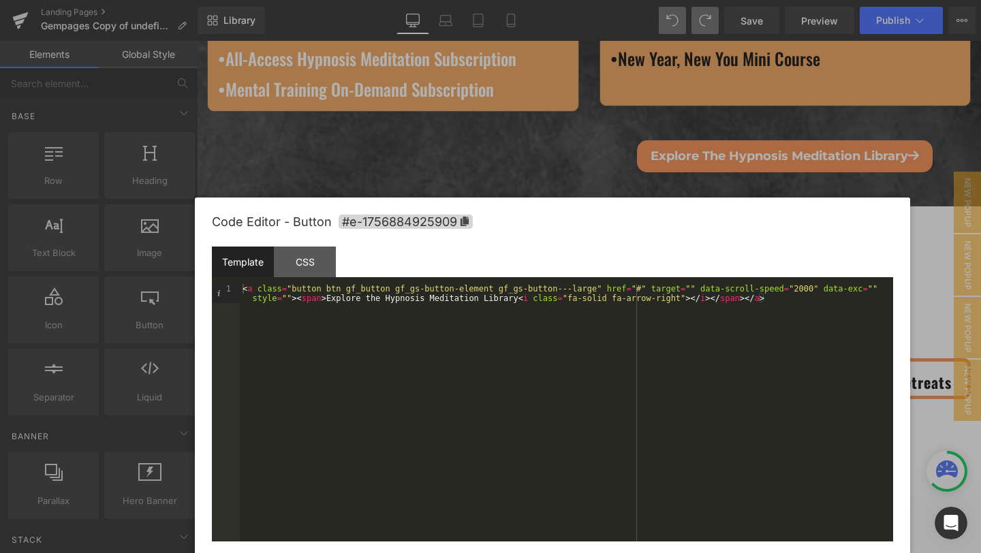
drag, startPoint x: 642, startPoint y: 87, endPoint x: 704, endPoint y: 223, distance: 150.3
click at [704, 223] on div "Code Editor - Button #e-1756884925909" at bounding box center [552, 222] width 681 height 49
click at [847, 122] on div at bounding box center [490, 276] width 981 height 553
